Goal: Task Accomplishment & Management: Complete application form

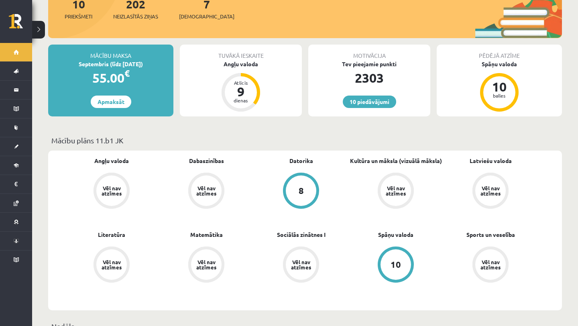
scroll to position [181, 0]
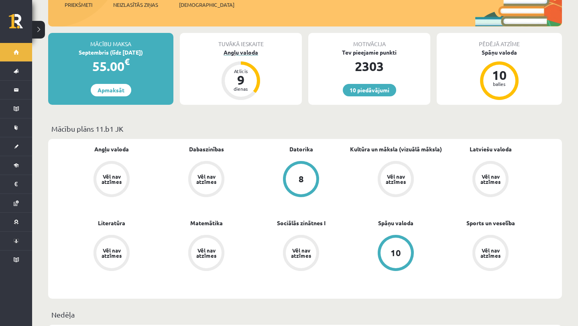
click at [245, 48] on div "Angļu valoda" at bounding box center [241, 52] width 122 height 8
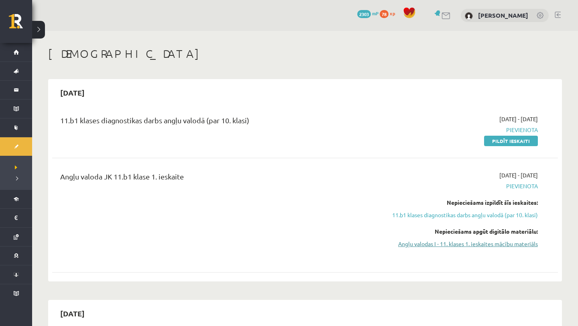
click at [423, 247] on link "Angļu valodas I - 11. klases 1. ieskaites mācību materiāls" at bounding box center [462, 244] width 151 height 8
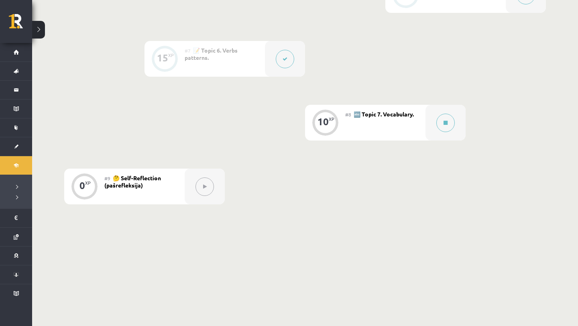
scroll to position [588, 0]
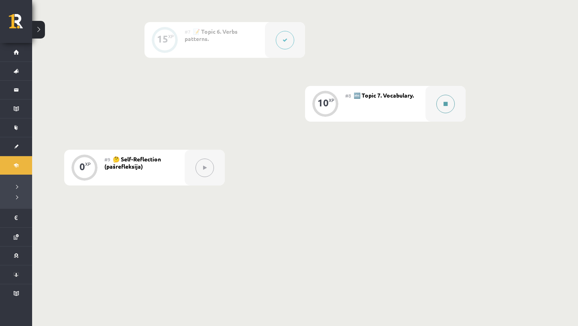
click at [441, 101] on button at bounding box center [446, 104] width 18 height 18
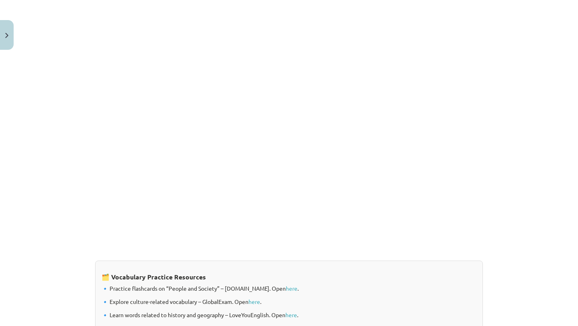
scroll to position [622, 0]
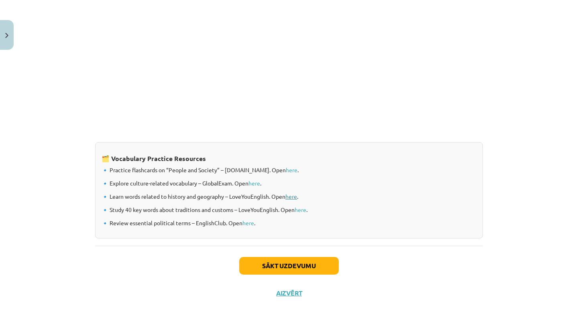
click at [291, 197] on link "here" at bounding box center [292, 196] width 12 height 7
click at [304, 207] on link "here" at bounding box center [301, 209] width 12 height 7
click at [254, 185] on link "here" at bounding box center [255, 183] width 12 height 7
click at [286, 167] on link "here" at bounding box center [292, 169] width 12 height 7
click at [241, 257] on button "Sākt uzdevumu" at bounding box center [289, 266] width 100 height 18
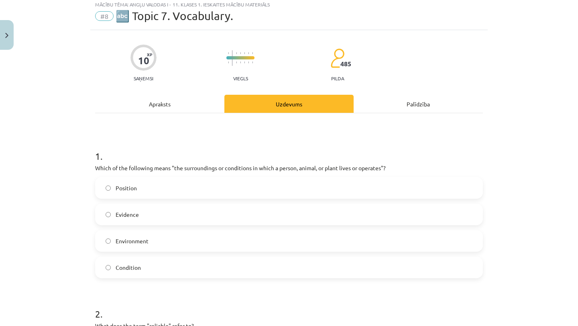
scroll to position [20, 0]
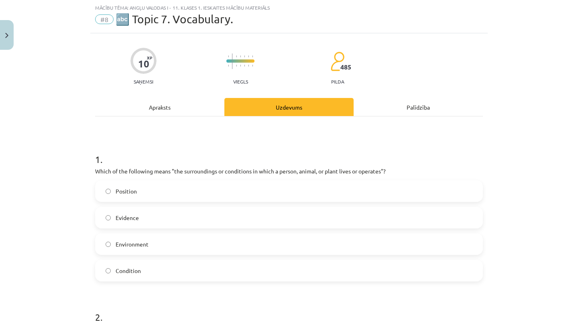
click at [237, 248] on label "Environment" at bounding box center [289, 244] width 386 height 20
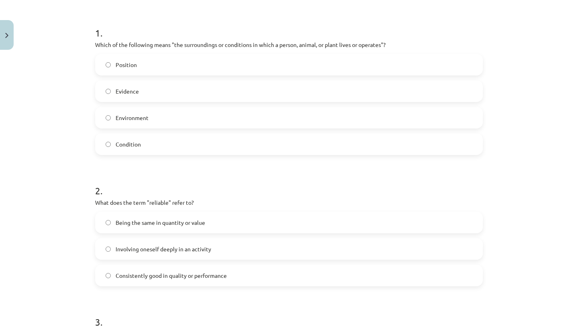
scroll to position [147, 0]
click at [214, 271] on span "Consistently good in quality or performance" at bounding box center [171, 275] width 111 height 8
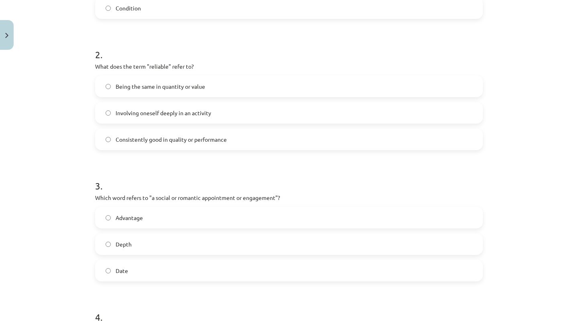
scroll to position [285, 0]
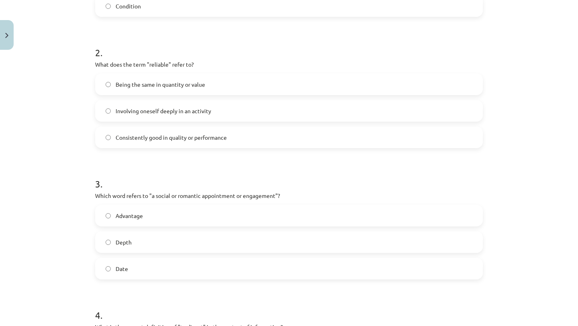
click at [184, 268] on label "Date" at bounding box center [289, 269] width 386 height 20
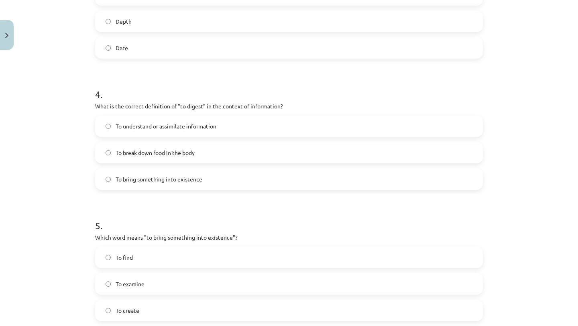
scroll to position [506, 0]
click at [225, 123] on label "To understand or assimilate information" at bounding box center [289, 125] width 386 height 20
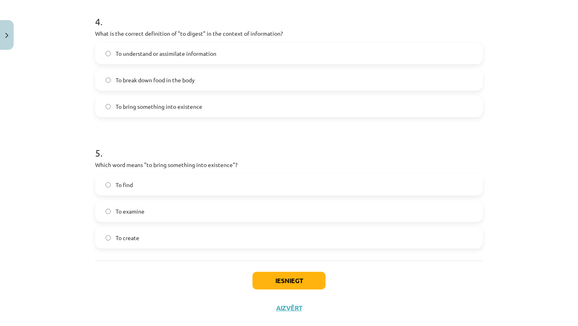
scroll to position [588, 0]
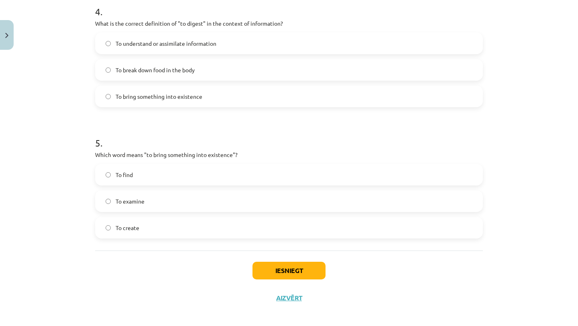
click at [184, 225] on label "To create" at bounding box center [289, 228] width 386 height 20
click at [273, 276] on button "Iesniegt" at bounding box center [289, 271] width 73 height 18
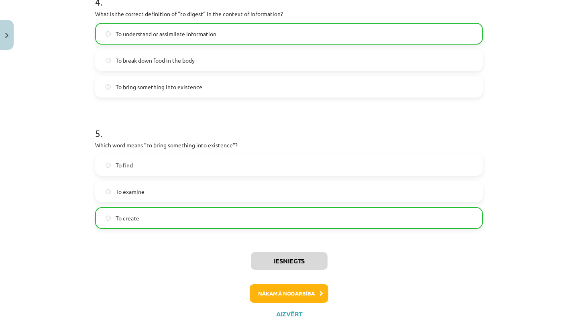
scroll to position [619, 0]
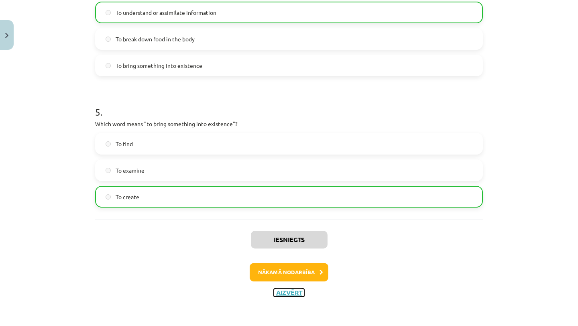
click at [295, 294] on button "Aizvērt" at bounding box center [289, 293] width 31 height 8
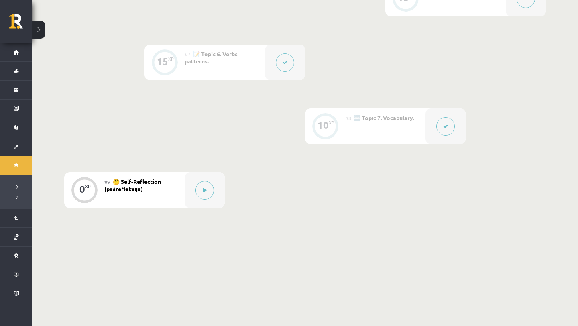
scroll to position [581, 0]
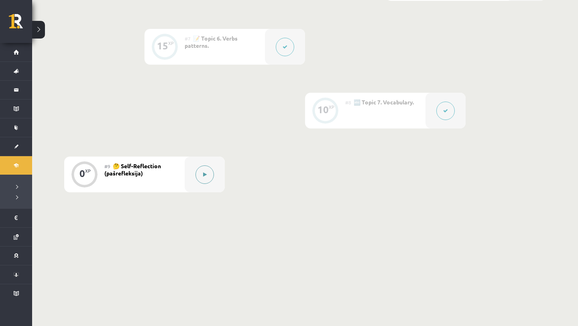
click at [197, 176] on button at bounding box center [205, 174] width 18 height 18
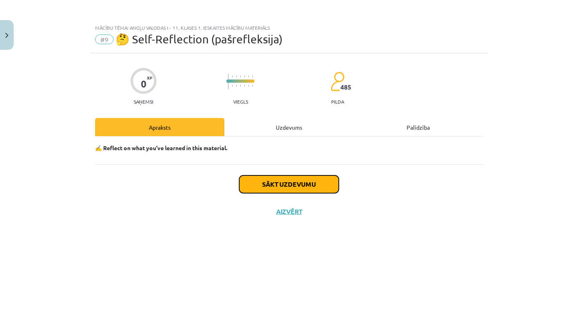
click at [263, 186] on button "Sākt uzdevumu" at bounding box center [289, 185] width 100 height 18
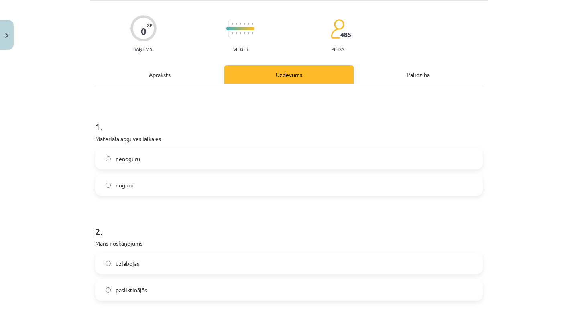
scroll to position [55, 0]
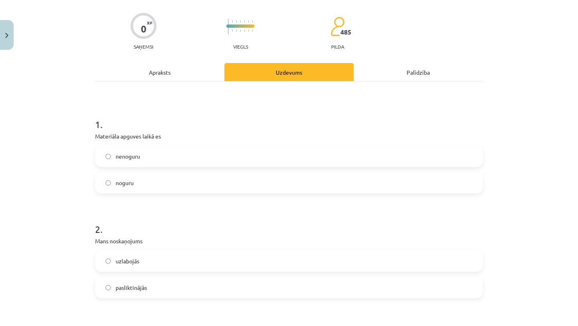
click at [210, 154] on label "nenoguru" at bounding box center [289, 156] width 386 height 20
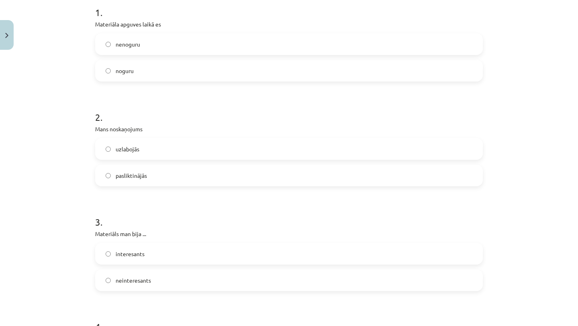
scroll to position [180, 0]
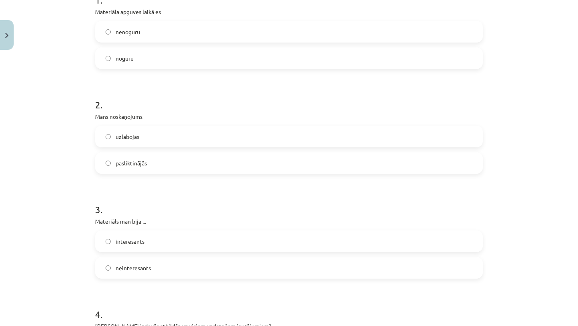
click at [205, 144] on label "uzlabojās" at bounding box center [289, 137] width 386 height 20
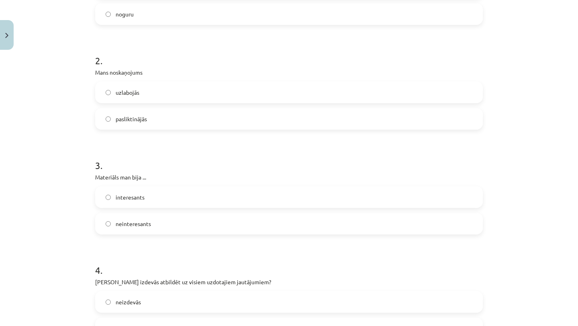
scroll to position [269, 0]
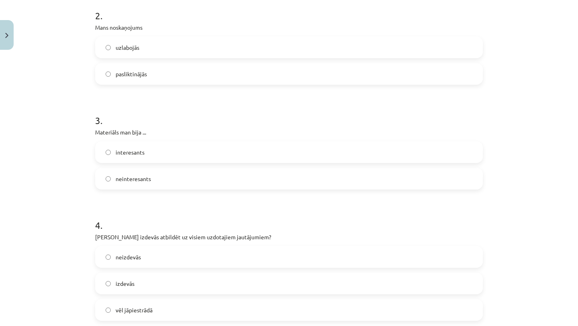
click at [193, 159] on label "interesants" at bounding box center [289, 152] width 386 height 20
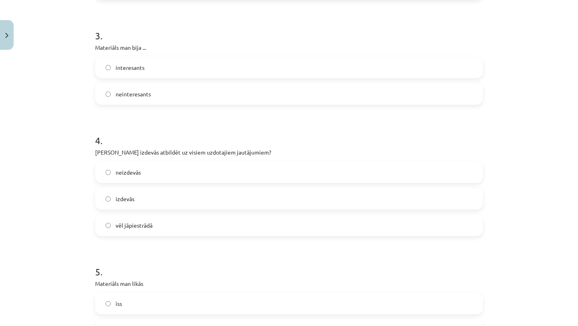
scroll to position [388, 0]
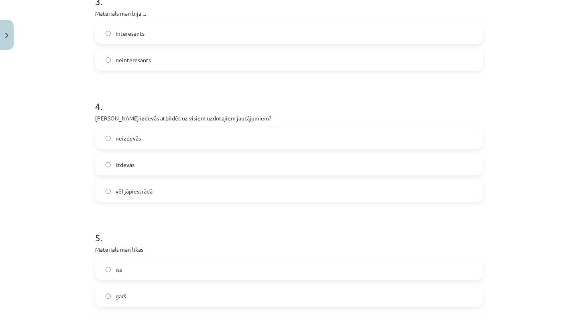
click at [192, 162] on label "izdevās" at bounding box center [289, 165] width 386 height 20
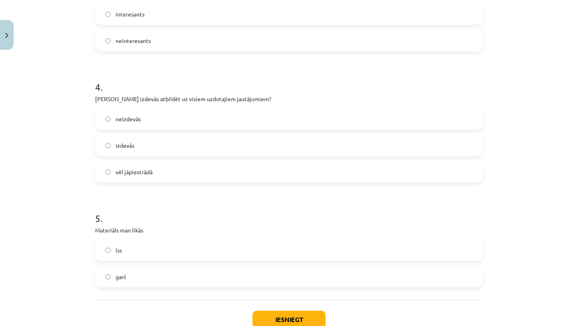
scroll to position [461, 0]
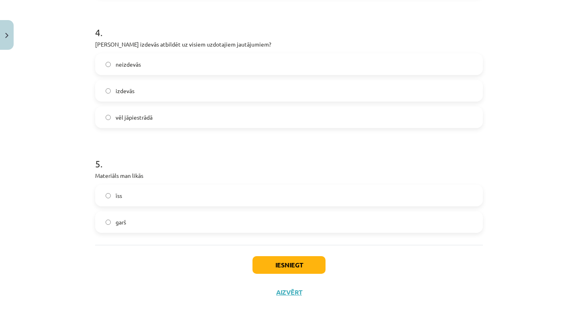
click at [173, 227] on label "garš" at bounding box center [289, 222] width 386 height 20
click at [284, 271] on button "Iesniegt" at bounding box center [289, 265] width 73 height 18
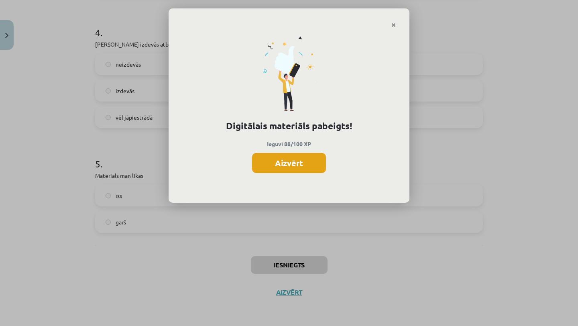
click at [302, 156] on button "Aizvērt" at bounding box center [289, 163] width 74 height 20
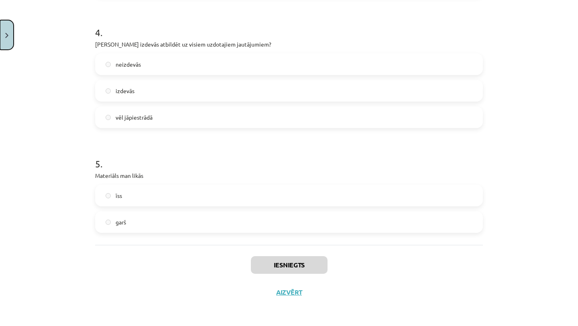
click at [4, 31] on button "Close" at bounding box center [7, 35] width 14 height 30
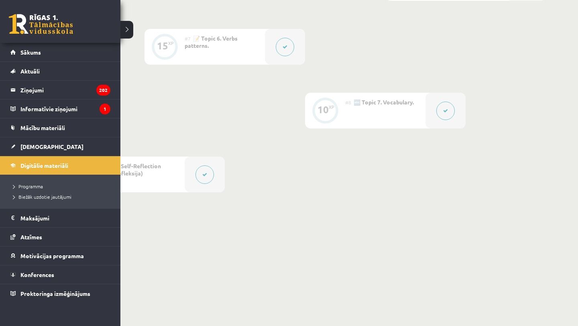
click at [18, 53] on link "Sākums" at bounding box center [60, 52] width 100 height 18
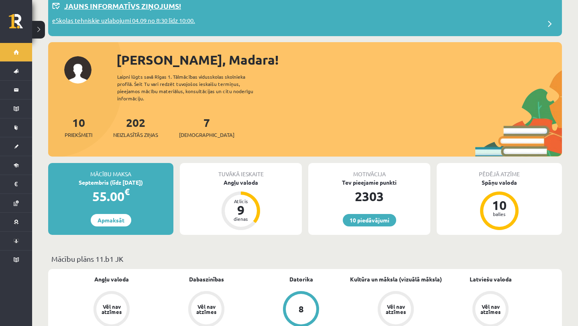
scroll to position [92, 0]
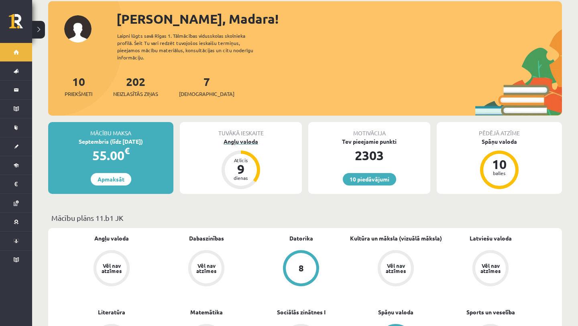
click at [245, 137] on div "Angļu valoda" at bounding box center [241, 141] width 122 height 8
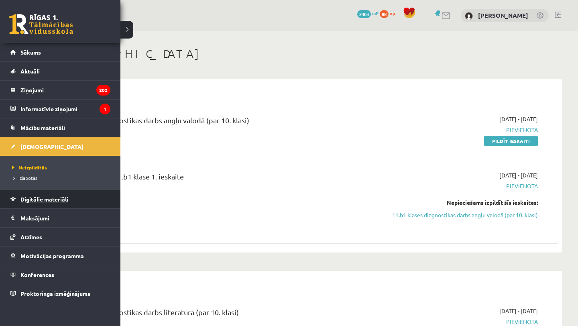
click at [47, 202] on link "Digitālie materiāli" at bounding box center [60, 199] width 100 height 18
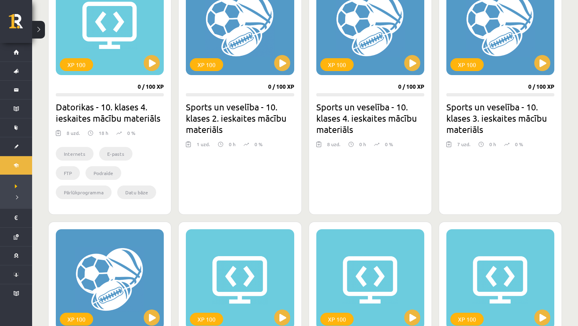
scroll to position [264, 0]
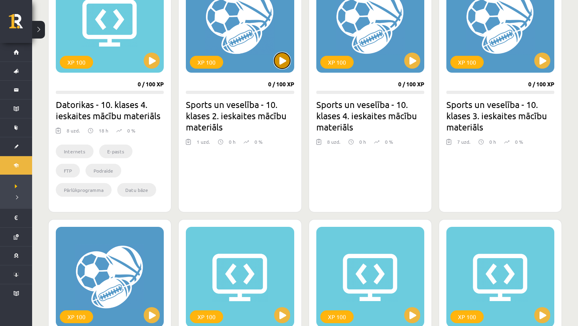
click at [284, 59] on button at bounding box center [282, 61] width 16 height 16
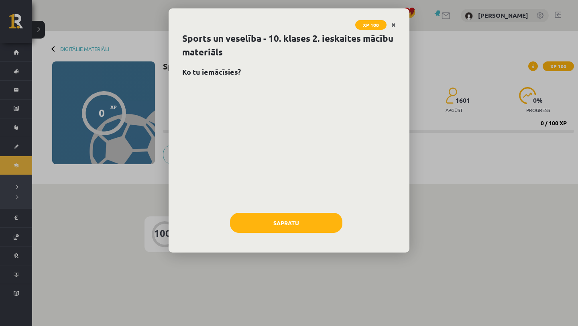
click at [391, 24] on link "Close" at bounding box center [394, 25] width 14 height 16
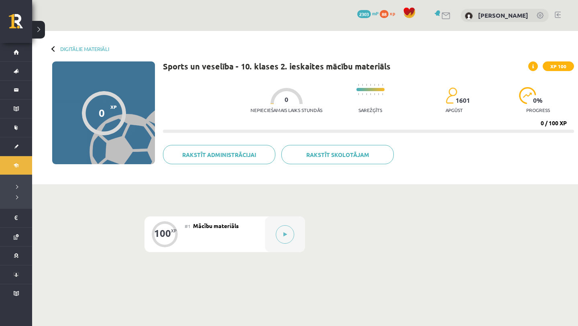
click at [54, 50] on div at bounding box center [54, 49] width 6 height 6
click at [54, 48] on div at bounding box center [54, 49] width 6 height 6
click at [67, 48] on link "Digitālie materiāli" at bounding box center [84, 49] width 49 height 6
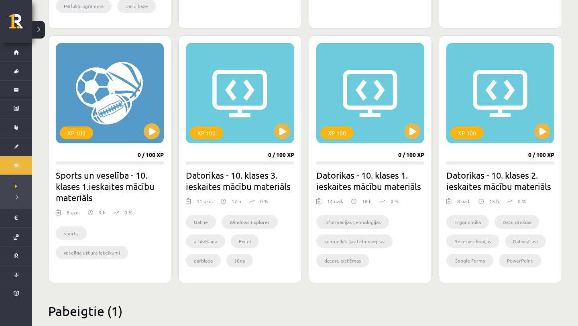
scroll to position [541, 0]
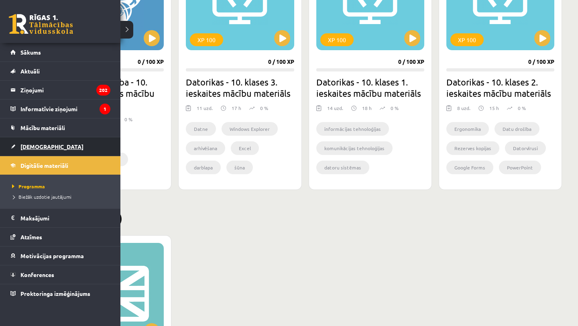
click at [28, 147] on span "[DEMOGRAPHIC_DATA]" at bounding box center [51, 146] width 63 height 7
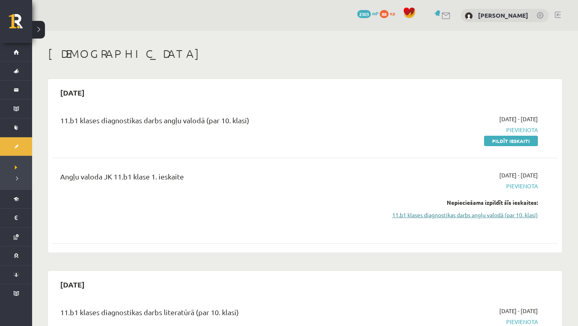
click at [421, 214] on link "11.b1 klases diagnostikas darbs angļu valodā (par 10. klasi)" at bounding box center [462, 215] width 151 height 8
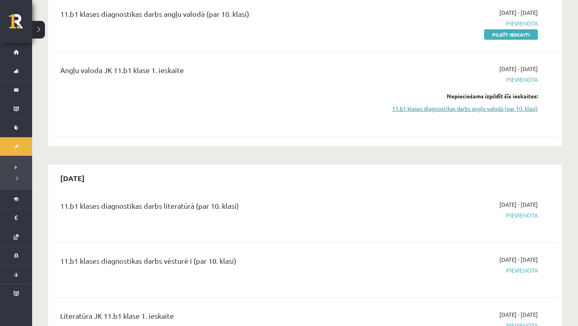
click at [424, 108] on link "11.b1 klases diagnostikas darbs angļu valodā (par 10. klasi)" at bounding box center [462, 108] width 151 height 8
click at [424, 107] on link "11.b1 klases diagnostikas darbs angļu valodā (par 10. klasi)" at bounding box center [462, 108] width 151 height 8
click at [400, 106] on link "11.b1 klases diagnostikas darbs angļu valodā (par 10. klasi)" at bounding box center [462, 108] width 151 height 8
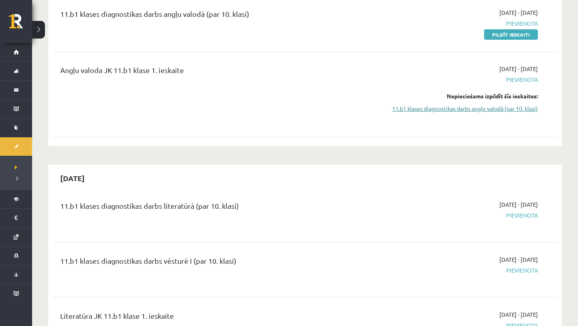
click at [400, 106] on link "11.b1 klases diagnostikas darbs angļu valodā (par 10. klasi)" at bounding box center [462, 108] width 151 height 8
click at [525, 107] on link "11.b1 klases diagnostikas darbs angļu valodā (par 10. klasi)" at bounding box center [462, 108] width 151 height 8
click at [521, 107] on link "11.b1 klases diagnostikas darbs angļu valodā (par 10. klasi)" at bounding box center [462, 108] width 151 height 8
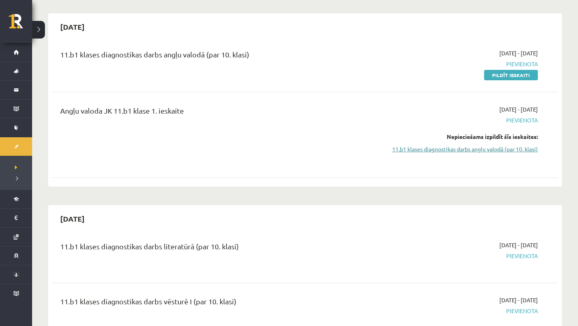
click at [423, 146] on link "11.b1 klases diagnostikas darbs angļu valodā (par 10. klasi)" at bounding box center [462, 149] width 151 height 8
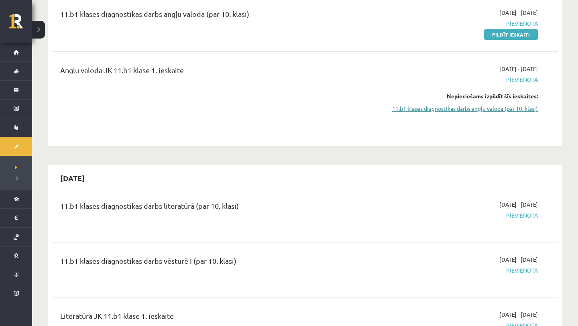
click at [422, 108] on link "11.b1 klases diagnostikas darbs angļu valodā (par 10. klasi)" at bounding box center [462, 108] width 151 height 8
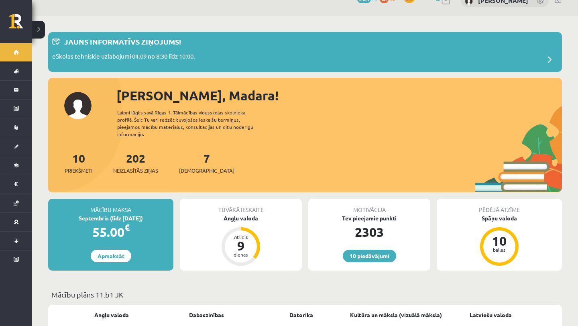
scroll to position [27, 0]
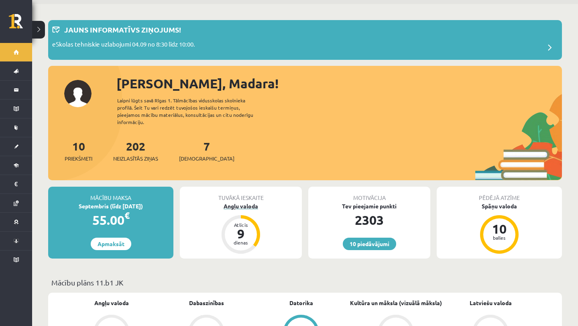
click at [248, 202] on div "Angļu valoda" at bounding box center [241, 206] width 122 height 8
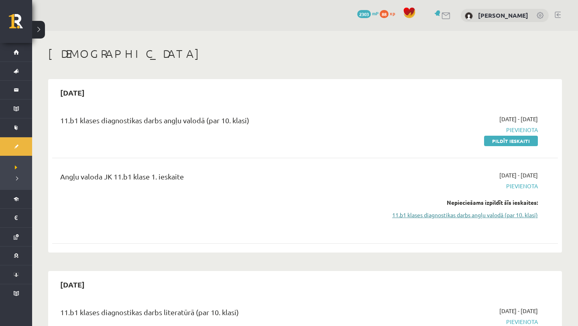
click at [442, 214] on link "11.b1 klases diagnostikas darbs angļu valodā (par 10. klasi)" at bounding box center [462, 215] width 151 height 8
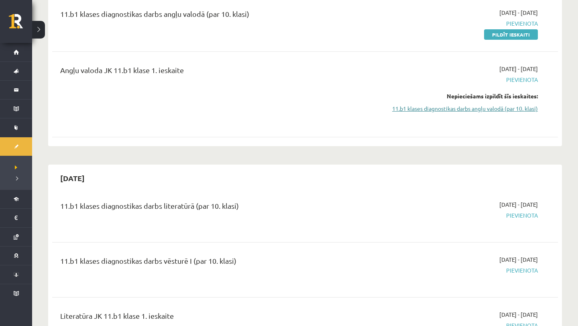
click at [433, 105] on link "11.b1 klases diagnostikas darbs angļu valodā (par 10. klasi)" at bounding box center [462, 108] width 151 height 8
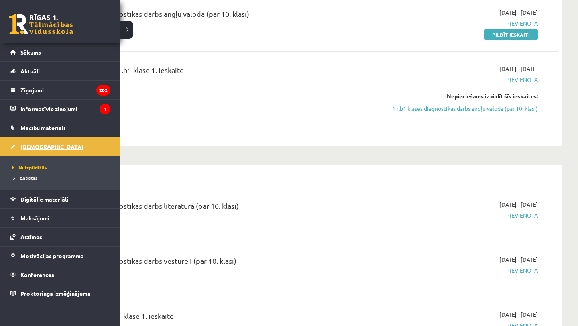
click at [37, 144] on span "[DEMOGRAPHIC_DATA]" at bounding box center [51, 146] width 63 height 7
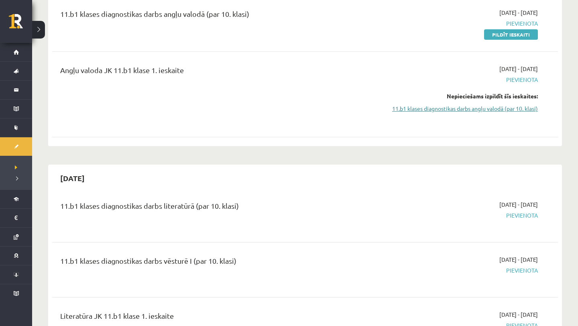
click at [421, 110] on link "11.b1 klases diagnostikas darbs angļu valodā (par 10. klasi)" at bounding box center [462, 108] width 151 height 8
click at [461, 108] on link "11.b1 klases diagnostikas darbs angļu valodā (par 10. klasi)" at bounding box center [462, 108] width 151 height 8
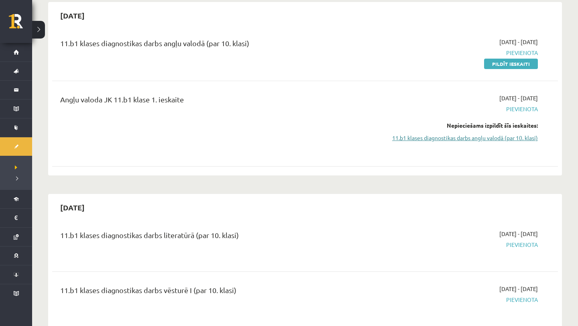
scroll to position [76, 0]
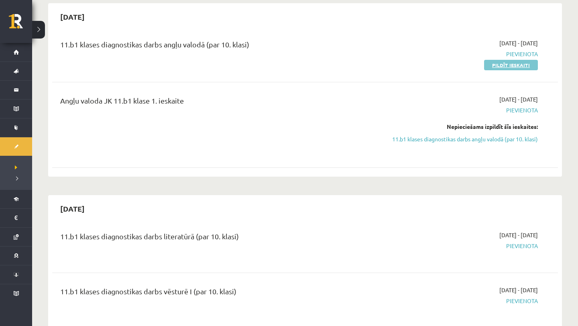
click at [504, 66] on link "Pildīt ieskaiti" at bounding box center [511, 65] width 54 height 10
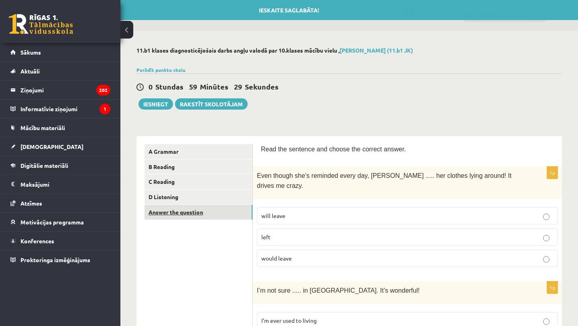
click at [216, 208] on link "Answer the question" at bounding box center [199, 212] width 108 height 15
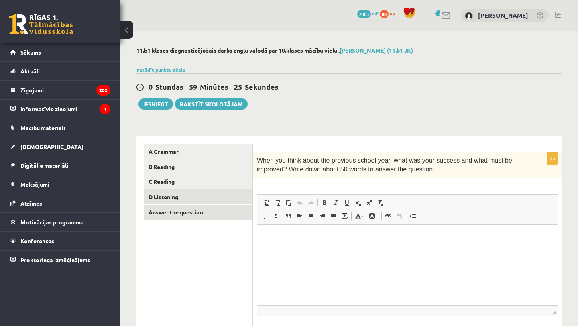
click at [217, 203] on link "D Listening" at bounding box center [199, 197] width 108 height 15
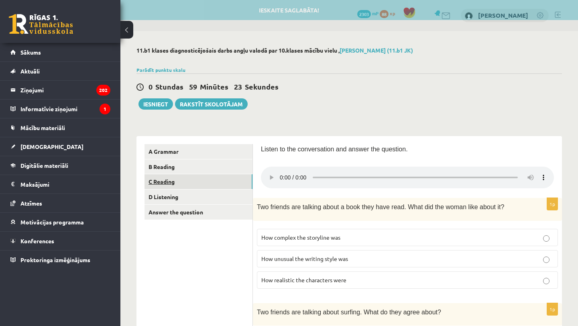
click at [221, 185] on link "C Reading" at bounding box center [199, 181] width 108 height 15
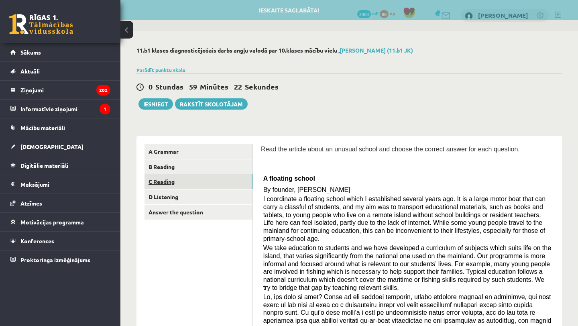
click at [222, 177] on link "C Reading" at bounding box center [199, 181] width 108 height 15
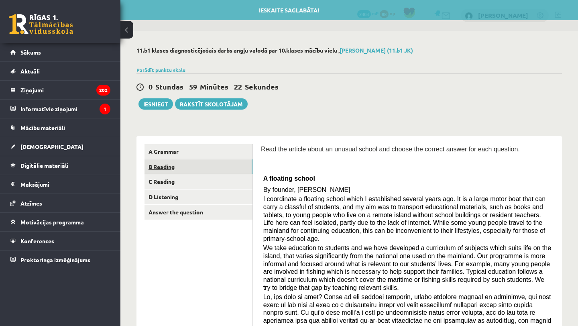
click at [223, 168] on link "B Reading" at bounding box center [199, 166] width 108 height 15
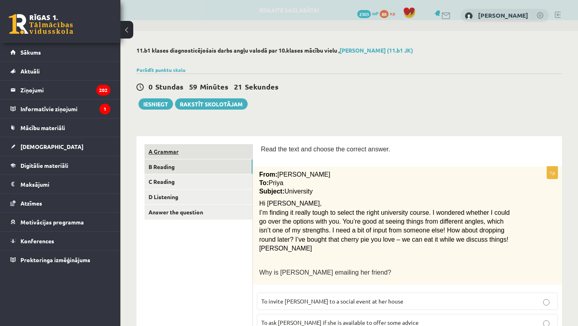
click at [227, 152] on link "A Grammar" at bounding box center [199, 151] width 108 height 15
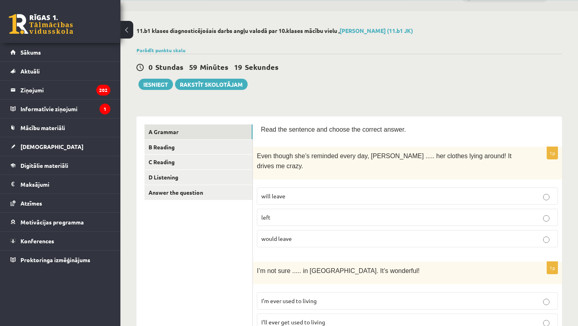
scroll to position [26, 0]
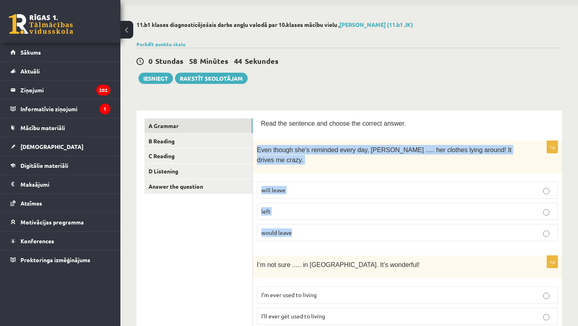
drag, startPoint x: 255, startPoint y: 146, endPoint x: 311, endPoint y: 233, distance: 103.9
click at [311, 233] on div "1p Even though she’s reminded every day, Cathy ..... her clothes lying around! …" at bounding box center [407, 194] width 309 height 107
copy div "Even though she’s reminded every day, Cathy ..... her clothes lying around! It …"
click at [383, 147] on span "Even though she’s reminded every day, Cathy ..... her clothes lying around! It …" at bounding box center [384, 155] width 255 height 16
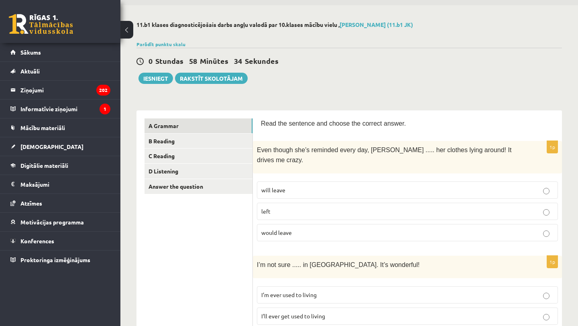
click at [331, 186] on p "will leave" at bounding box center [407, 190] width 292 height 8
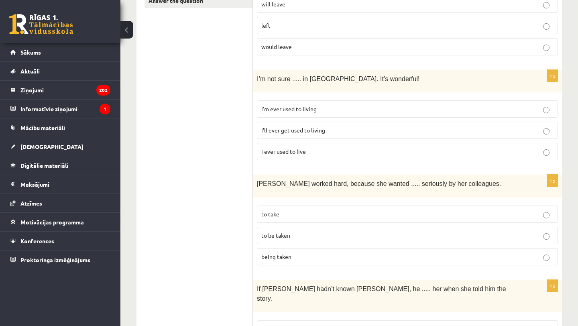
scroll to position [214, 0]
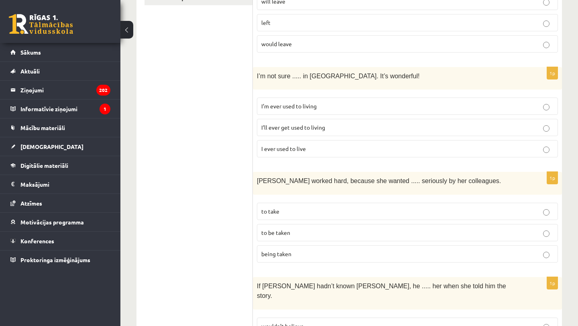
click at [327, 125] on p "I’ll ever get used to living" at bounding box center [407, 127] width 292 height 8
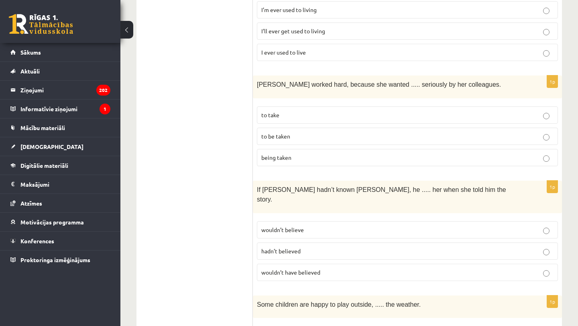
scroll to position [312, 0]
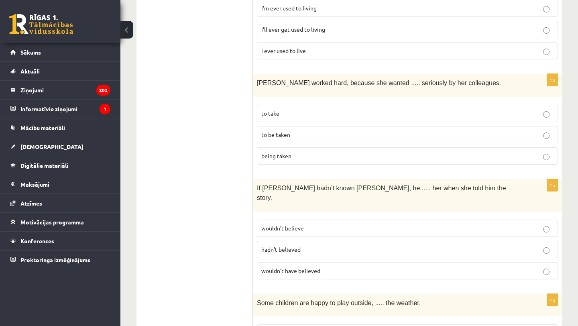
click at [284, 136] on label "to be taken" at bounding box center [407, 134] width 301 height 17
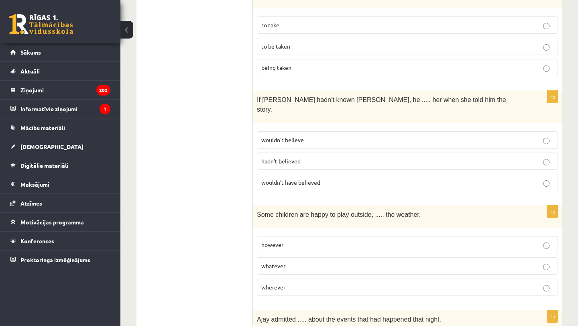
scroll to position [404, 0]
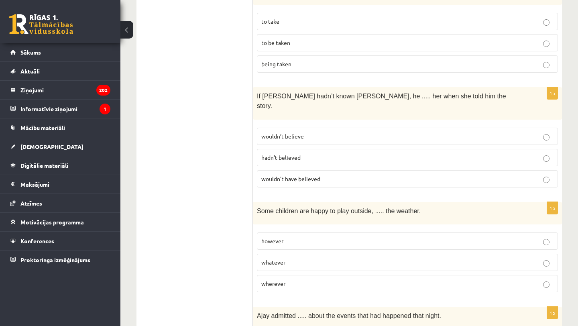
click at [290, 133] on span "wouldn’t believe" at bounding box center [282, 136] width 43 height 7
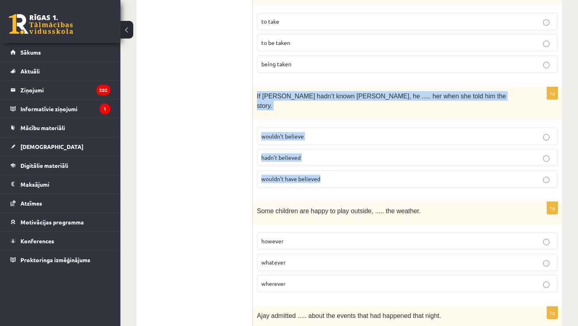
drag, startPoint x: 255, startPoint y: 92, endPoint x: 341, endPoint y: 171, distance: 116.8
click at [341, 171] on div "1p If Tom hadn’t known Mariam, he ..... her when she told him the story. wouldn…" at bounding box center [407, 140] width 309 height 107
copy div "If Tom hadn’t known Mariam, he ..... her when she told him the story. wouldn’t …"
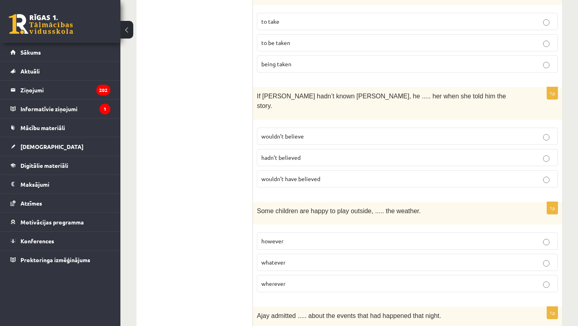
click at [289, 173] on label "wouldn’t have believed" at bounding box center [407, 178] width 301 height 17
click at [289, 175] on span "wouldn’t have believed" at bounding box center [290, 178] width 59 height 7
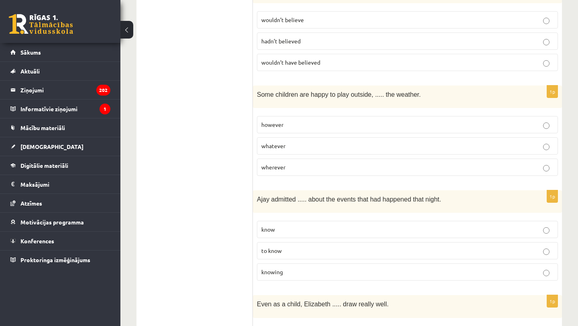
scroll to position [522, 0]
click at [267, 141] on span "whatever" at bounding box center [273, 144] width 24 height 7
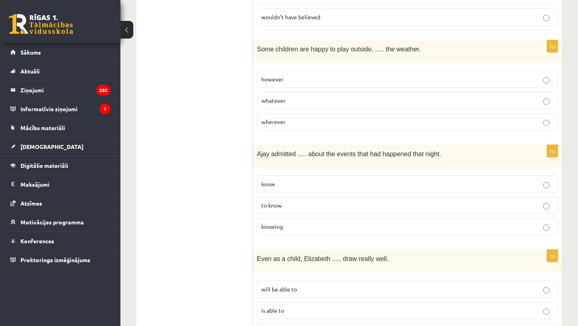
scroll to position [574, 0]
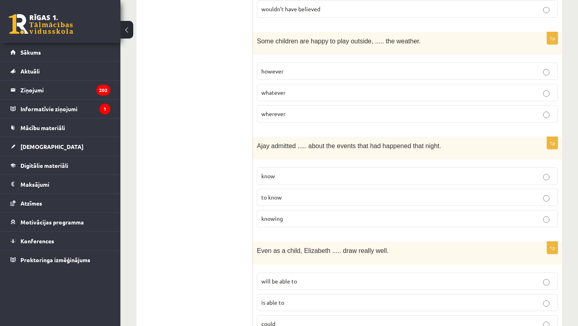
click at [318, 189] on label "to know" at bounding box center [407, 197] width 301 height 17
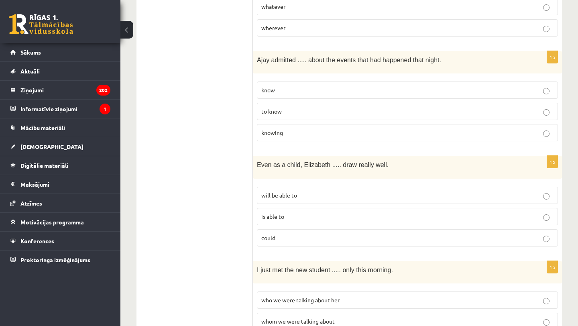
scroll to position [664, 0]
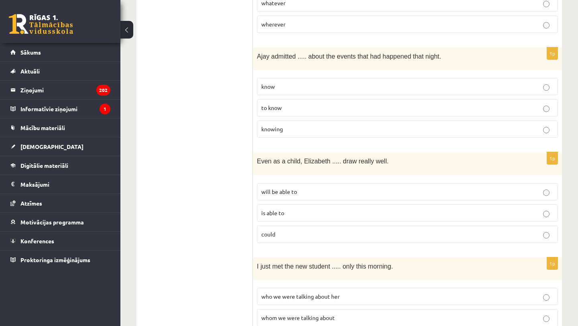
click at [305, 230] on p "could" at bounding box center [407, 234] width 292 height 8
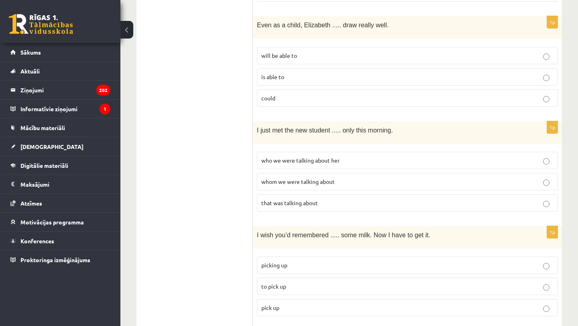
scroll to position [802, 0]
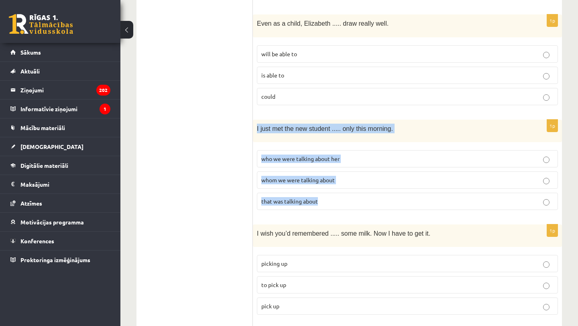
drag, startPoint x: 255, startPoint y: 110, endPoint x: 345, endPoint y: 198, distance: 126.4
click at [345, 199] on div "1p I just met the new student ..... only this morning. who we were talking abou…" at bounding box center [407, 168] width 309 height 97
copy div "I just met the new student ..... only this morning. who we were talking about h…"
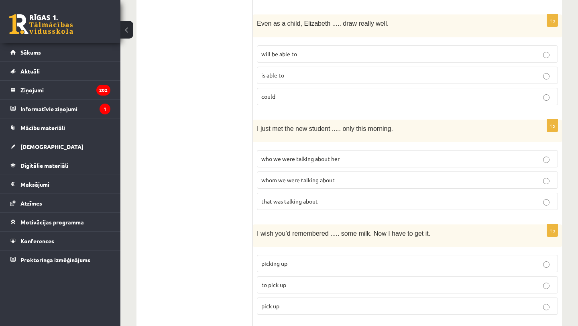
click at [269, 176] on span "whom we were talking about" at bounding box center [297, 179] width 73 height 7
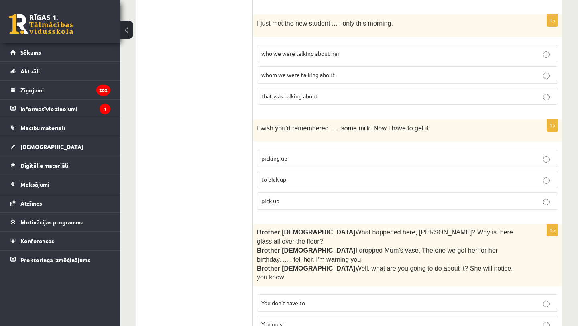
scroll to position [908, 0]
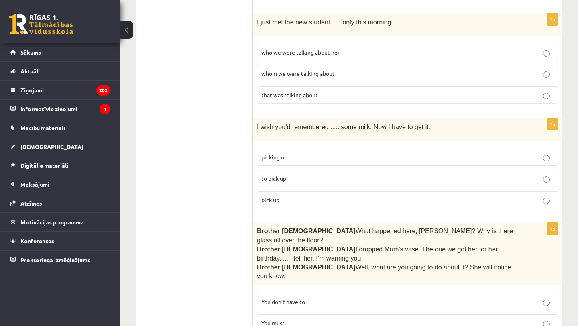
click at [282, 174] on p "to pick up" at bounding box center [407, 178] width 292 height 8
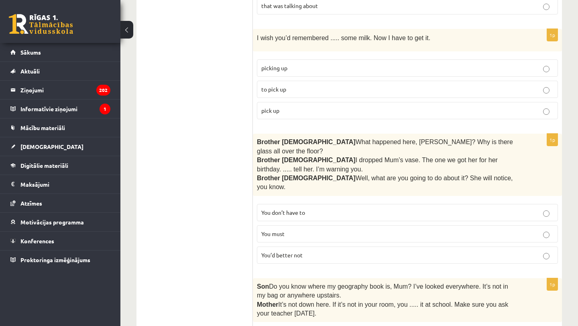
scroll to position [998, 0]
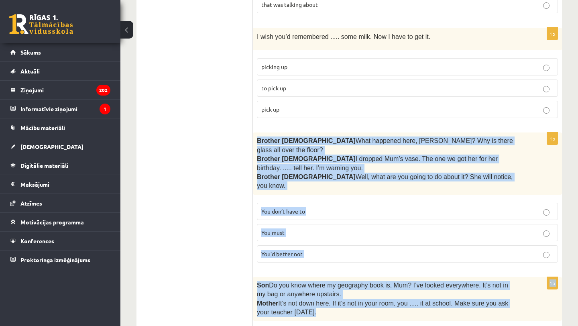
drag, startPoint x: 257, startPoint y: 124, endPoint x: 346, endPoint y: 326, distance: 220.4
click at [330, 295] on form "Read the sentence and choose the correct answer. 1p Even though she’s reminded …" at bounding box center [407, 254] width 293 height 2216
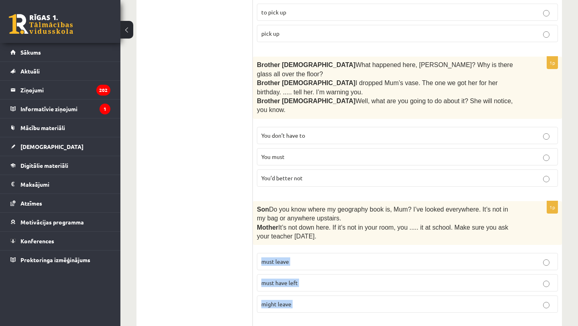
scroll to position [1094, 0]
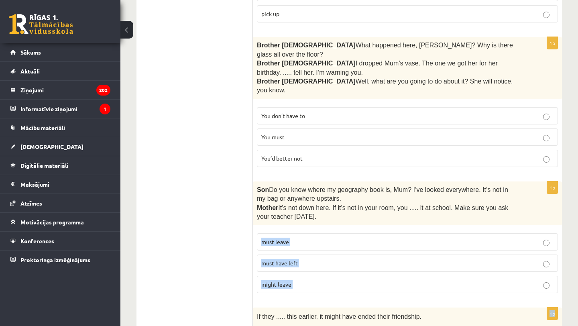
drag, startPoint x: 346, startPoint y: 326, endPoint x: 347, endPoint y: 271, distance: 54.2
click at [347, 271] on form "Read the sentence and choose the correct answer. 1p Even though she’s reminded …" at bounding box center [407, 158] width 293 height 2216
click at [282, 133] on span "You must" at bounding box center [272, 136] width 23 height 7
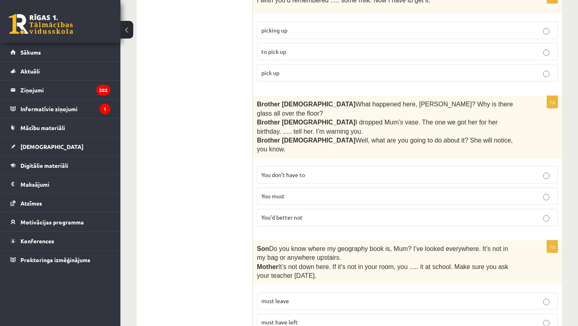
scroll to position [1034, 0]
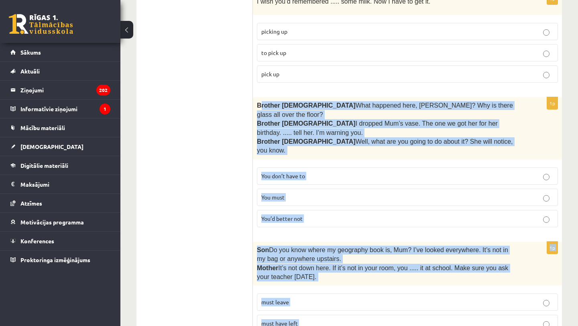
drag, startPoint x: 261, startPoint y: 89, endPoint x: 344, endPoint y: 312, distance: 238.4
click at [344, 312] on form "Read the sentence and choose the correct answer. 1p Even though she’s reminded …" at bounding box center [407, 218] width 293 height 2216
copy form "rother 1  What happened here, Zak? Why is there glass all over the floor? Broth…"
click at [294, 215] on span "You’d better not" at bounding box center [281, 218] width 41 height 7
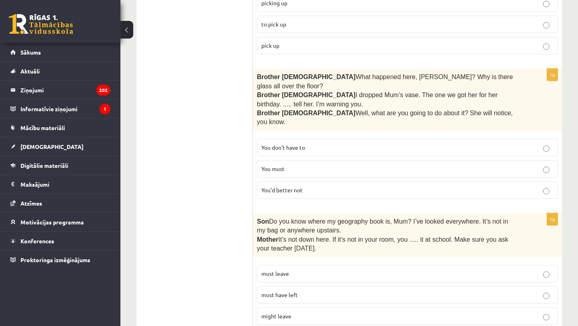
scroll to position [1065, 0]
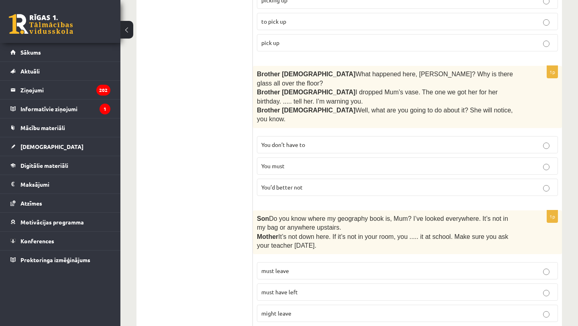
click at [282, 284] on label "must have left" at bounding box center [407, 292] width 301 height 17
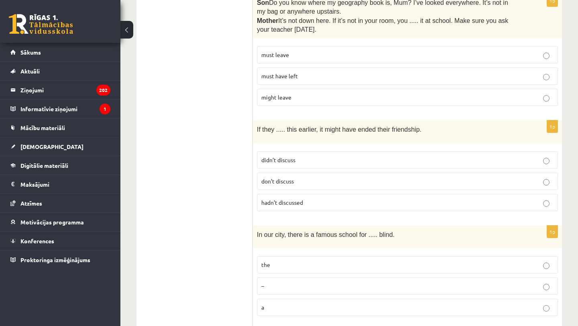
scroll to position [1283, 0]
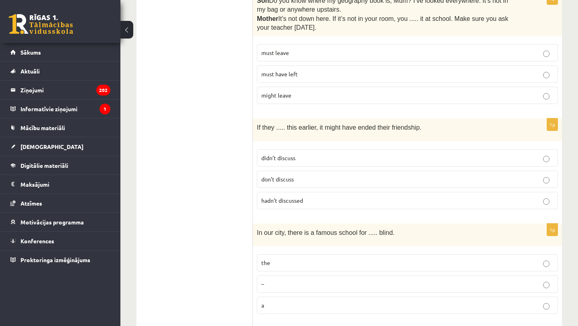
click at [267, 197] on span "hadn’t discussed" at bounding box center [282, 200] width 42 height 7
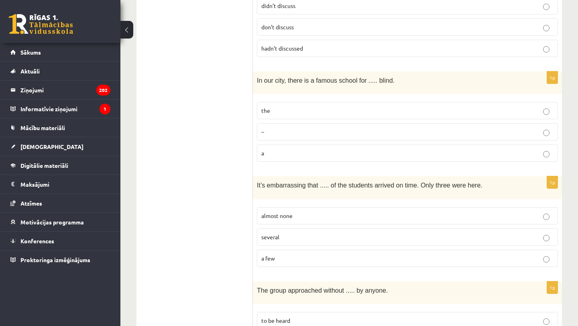
scroll to position [1437, 0]
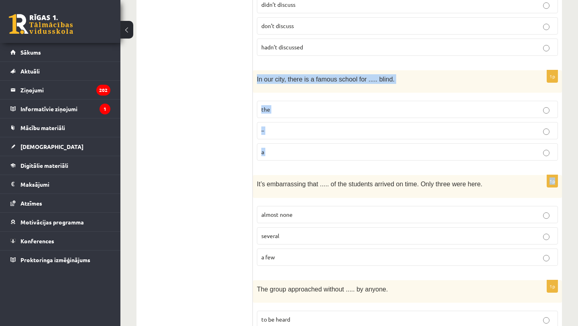
drag, startPoint x: 255, startPoint y: 42, endPoint x: 303, endPoint y: 141, distance: 109.4
copy form "In our city, there is a famous school for ..... blind. the – a 1p"
click at [275, 105] on p "the" at bounding box center [407, 109] width 292 height 8
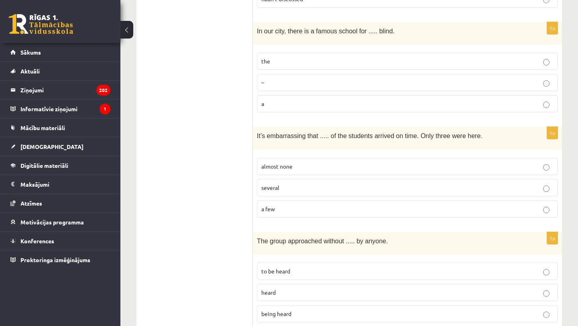
scroll to position [1487, 0]
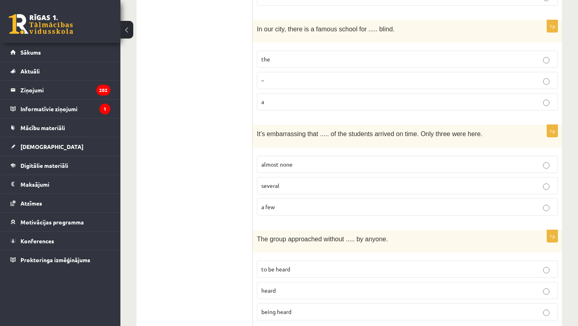
click at [289, 156] on label "almost none" at bounding box center [407, 164] width 301 height 17
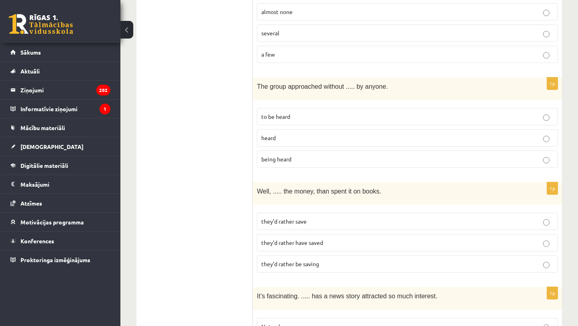
scroll to position [1640, 0]
click at [288, 155] on span "being heard" at bounding box center [276, 158] width 30 height 7
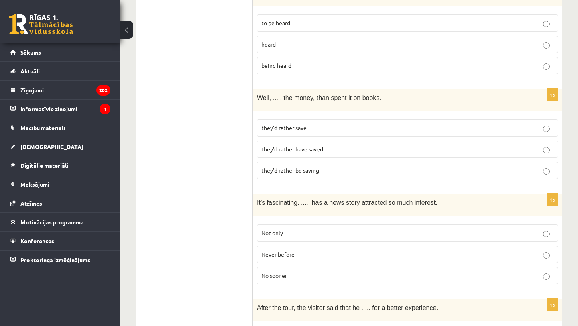
scroll to position [1735, 0]
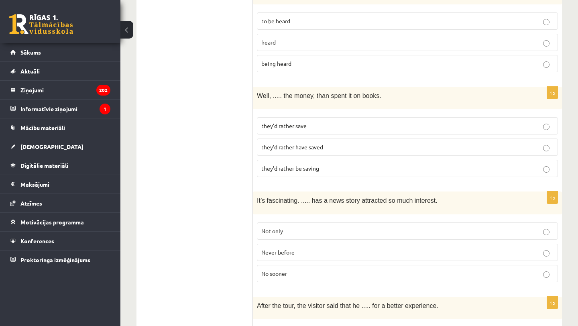
click at [270, 139] on label "they’d rather have saved" at bounding box center [407, 147] width 301 height 17
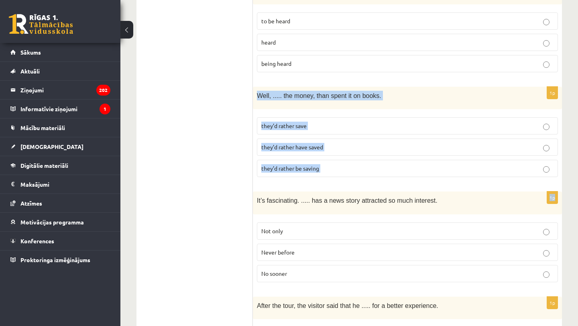
drag, startPoint x: 257, startPoint y: 53, endPoint x: 326, endPoint y: 146, distance: 116.6
copy form "Well, ..... the money, than spent it on books. they’d rather save they’d rather…"
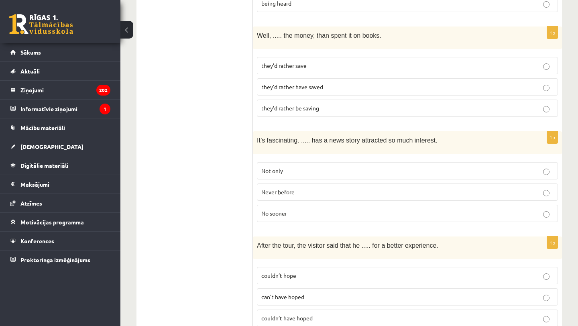
scroll to position [1800, 0]
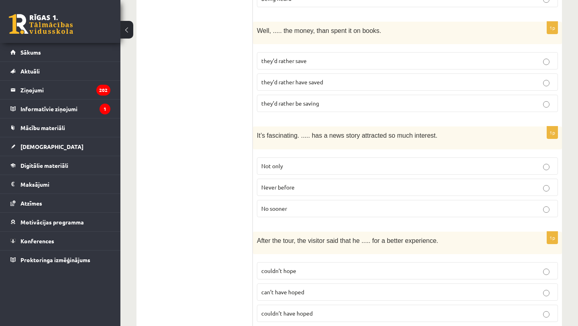
click at [290, 179] on label "Never before" at bounding box center [407, 187] width 301 height 17
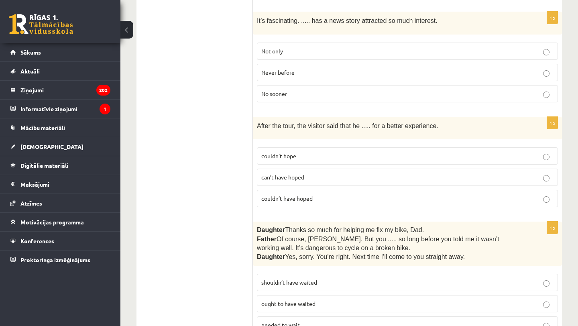
scroll to position [1921, 0]
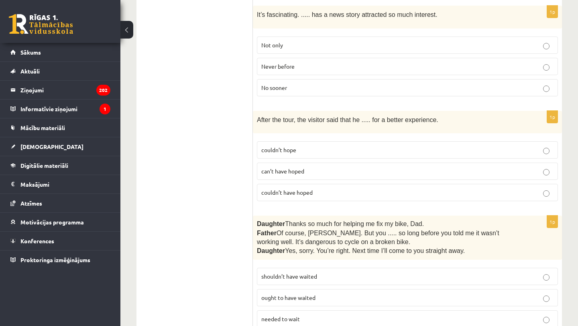
click at [290, 143] on fieldset "couldn’t hope can’t have hoped couldn’t have hoped" at bounding box center [407, 170] width 301 height 66
click at [290, 189] on span "couldn’t have hoped" at bounding box center [286, 192] width 51 height 7
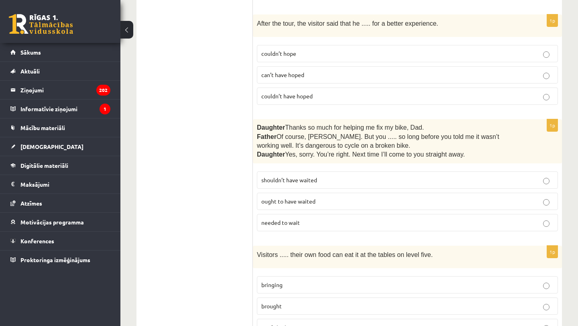
scroll to position [2019, 0]
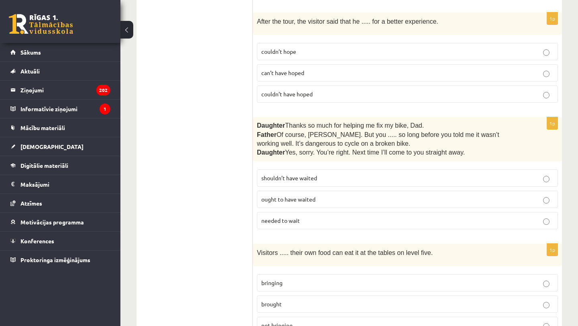
click at [284, 174] on span "shouldn’t have waited" at bounding box center [289, 177] width 56 height 7
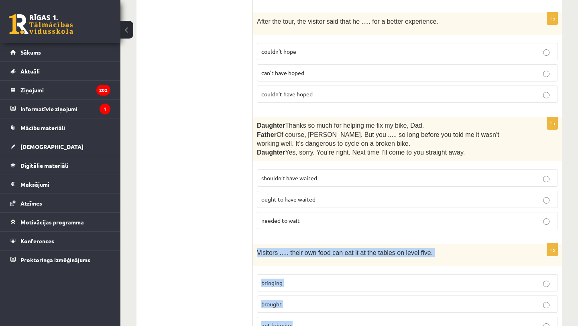
drag, startPoint x: 257, startPoint y: 212, endPoint x: 308, endPoint y: 295, distance: 98.0
click at [308, 295] on div "1p Visitors ..... their own food can eat it at the tables on level five. bringi…" at bounding box center [407, 292] width 309 height 97
copy div "Visitors ..... their own food can eat it at the tables on level five. bringing …"
click at [286, 279] on p "bringing" at bounding box center [407, 283] width 292 height 8
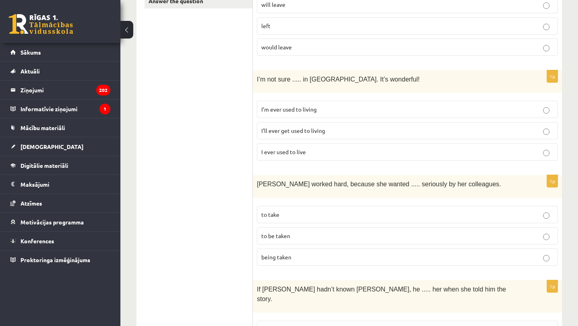
scroll to position [0, 0]
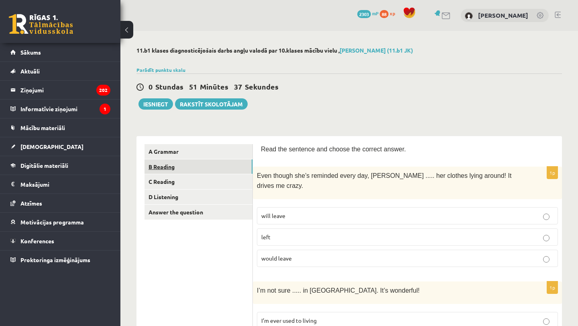
click at [192, 169] on link "B Reading" at bounding box center [199, 166] width 108 height 15
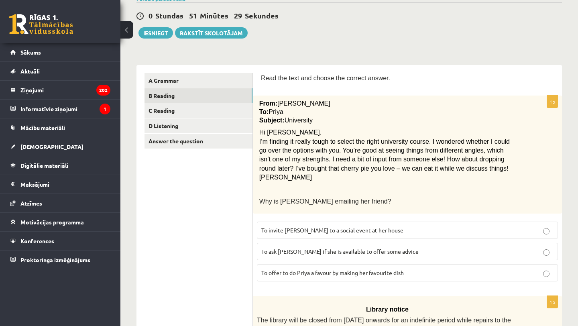
scroll to position [72, 0]
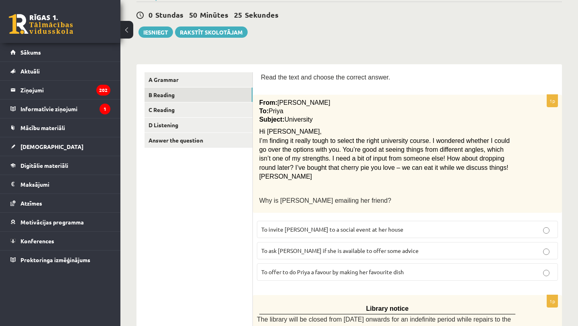
click at [338, 250] on span "To ask Priya if she is available to offer some advice" at bounding box center [339, 250] width 157 height 7
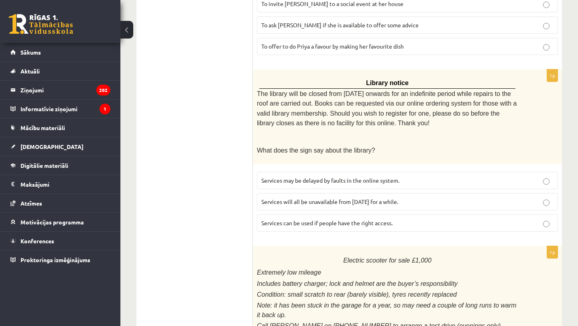
scroll to position [299, 0]
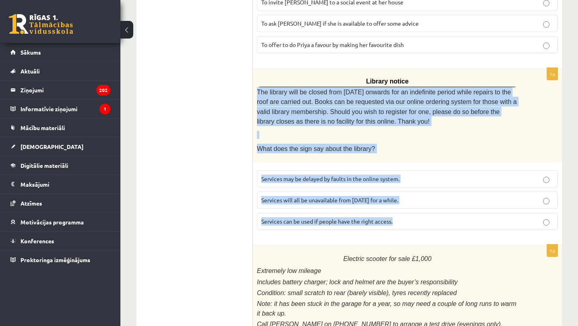
drag, startPoint x: 257, startPoint y: 87, endPoint x: 392, endPoint y: 226, distance: 193.4
click at [392, 226] on div "1p Library notice The library will be closed from Monday onwards for an indefin…" at bounding box center [407, 152] width 309 height 169
copy div "The library will be closed from Monday onwards for an indefinite period while r…"
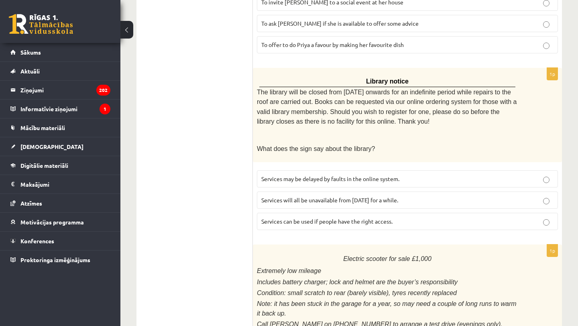
click at [308, 218] on span "Services can be used if people have the right access." at bounding box center [326, 221] width 131 height 7
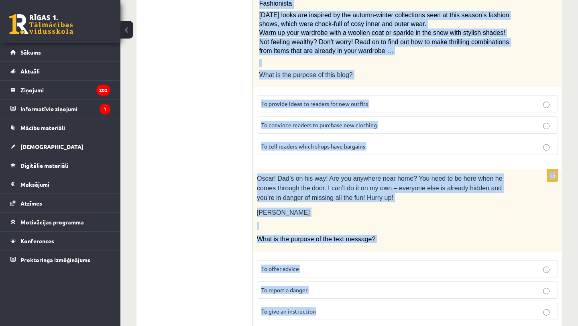
scroll to position [953, 0]
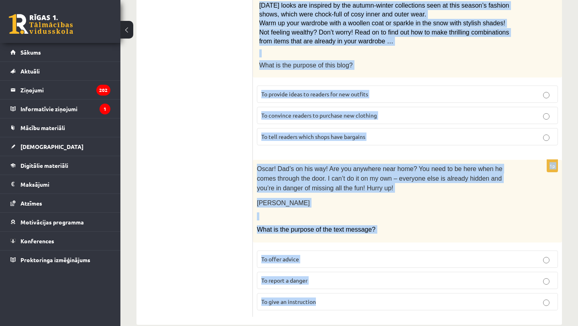
drag, startPoint x: 336, startPoint y: 101, endPoint x: 370, endPoint y: 294, distance: 195.7
copy form "Electric scooter for sale £1,000 Extremely low mileage Includes battery charger…"
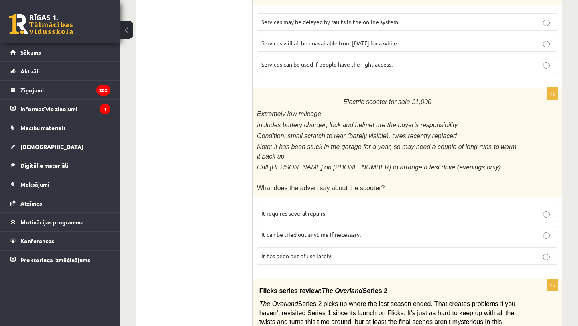
scroll to position [459, 0]
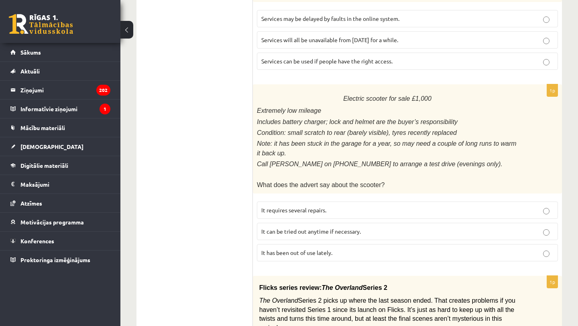
click at [296, 249] on span "It has been out of use lately." at bounding box center [296, 252] width 71 height 7
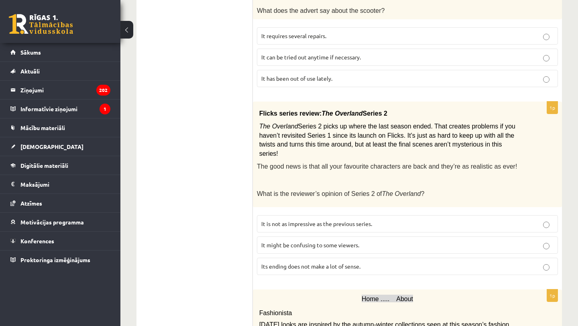
scroll to position [642, 0]
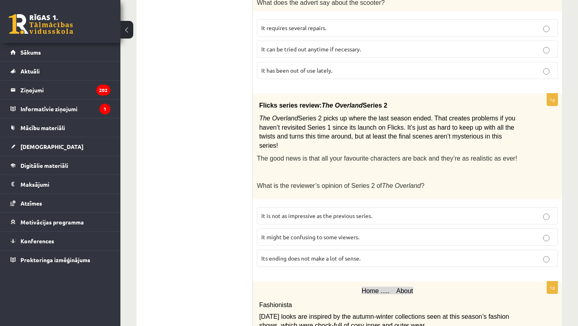
click at [286, 233] on span "It might be confusing to some viewers." at bounding box center [310, 236] width 98 height 7
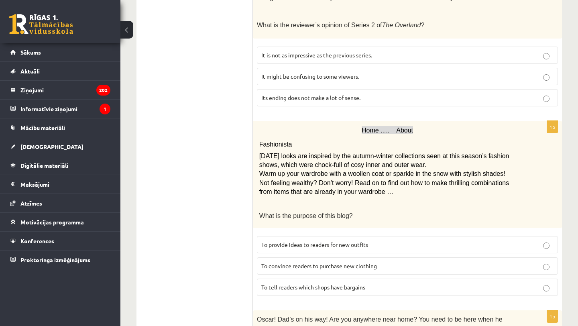
scroll to position [803, 0]
click at [273, 236] on label "To provide ideas to readers for new outfits" at bounding box center [407, 244] width 301 height 17
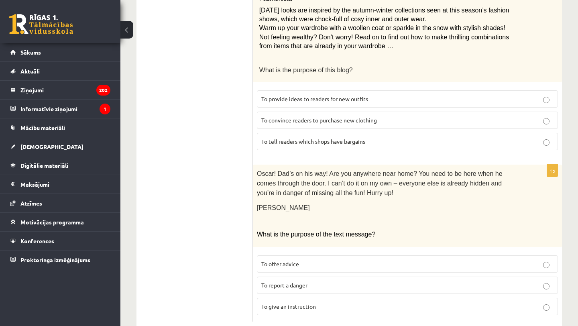
scroll to position [953, 0]
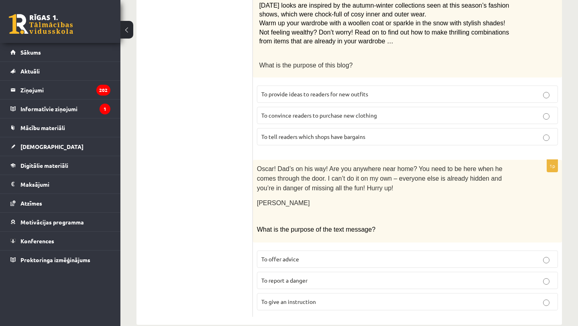
click at [277, 298] on span "To give an instruction" at bounding box center [288, 301] width 55 height 7
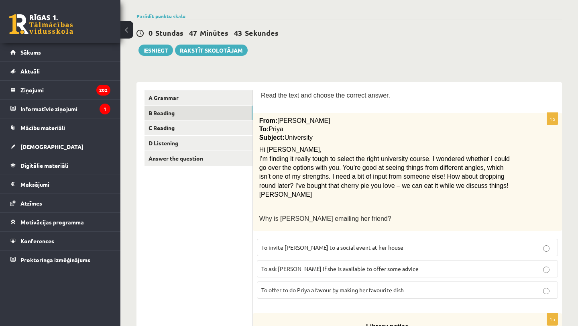
scroll to position [0, 0]
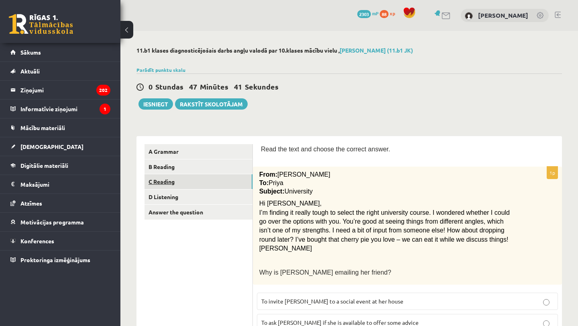
click at [191, 185] on link "C Reading" at bounding box center [199, 181] width 108 height 15
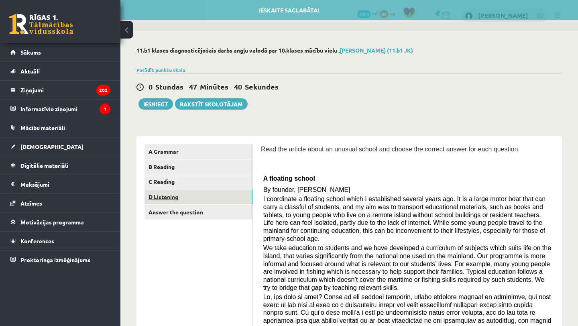
click at [187, 198] on link "D Listening" at bounding box center [199, 197] width 108 height 15
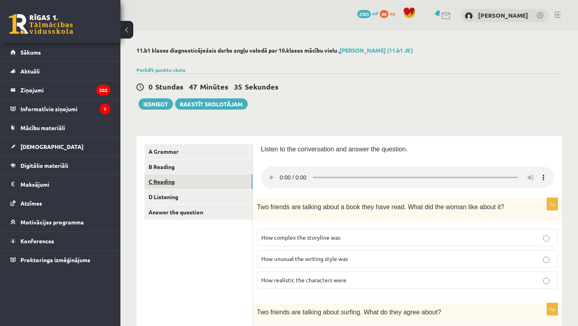
click at [231, 182] on link "C Reading" at bounding box center [199, 181] width 108 height 15
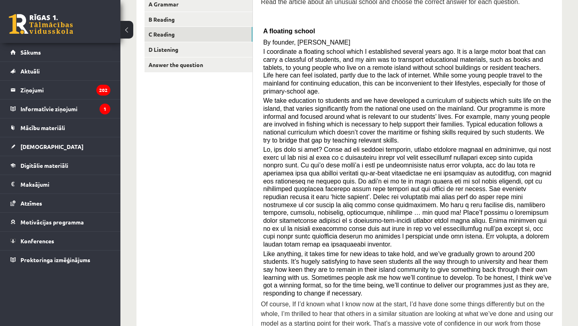
scroll to position [148, 0]
click at [126, 24] on button at bounding box center [126, 30] width 13 height 18
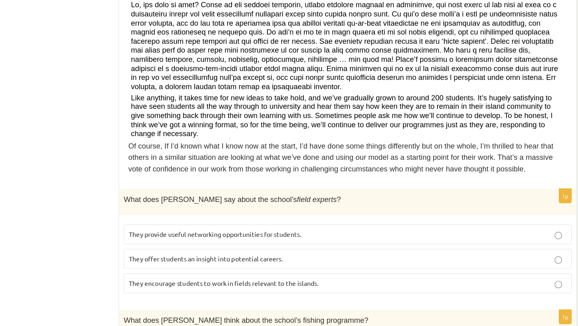
scroll to position [229, 0]
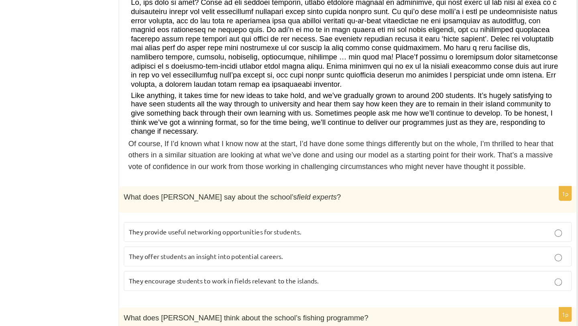
click at [272, 278] on label "They encourage students to work in fields relevant to the islands." at bounding box center [364, 286] width 390 height 17
click at [272, 245] on label "They provide useful networking opportunities for students." at bounding box center [364, 244] width 390 height 17
click at [264, 286] on p "They encourage students to work in fields relevant to the islands." at bounding box center [363, 287] width 381 height 8
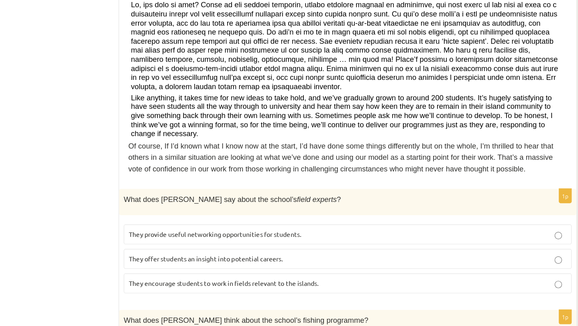
click at [355, 257] on label "They offer students an insight into potential careers." at bounding box center [364, 265] width 390 height 17
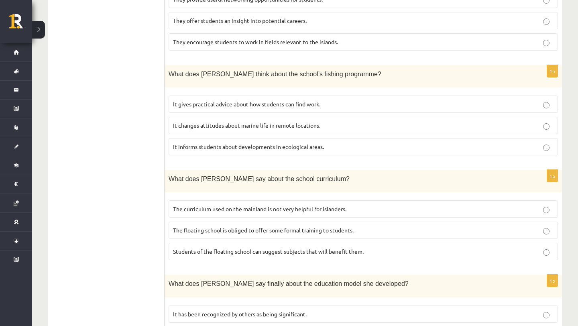
scroll to position [469, 0]
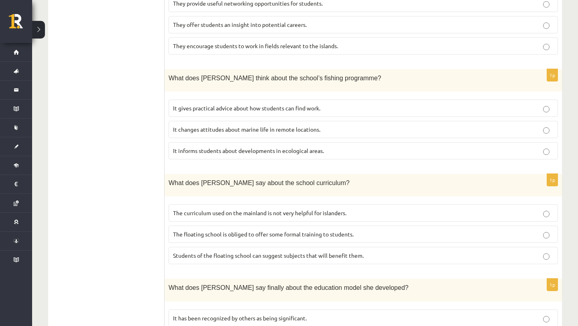
click at [255, 147] on span "It informs students about developments in ecological areas." at bounding box center [248, 150] width 151 height 7
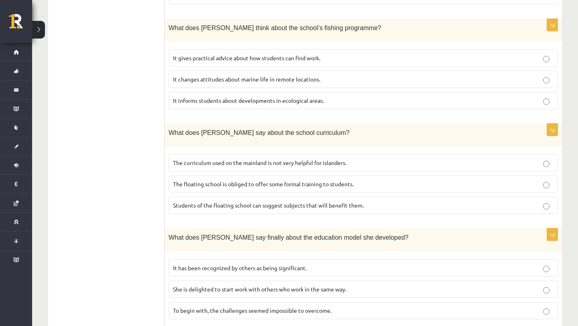
scroll to position [520, 0]
click at [257, 159] on span "The curriculum used on the mainland is not very helpful for islanders." at bounding box center [260, 162] width 174 height 7
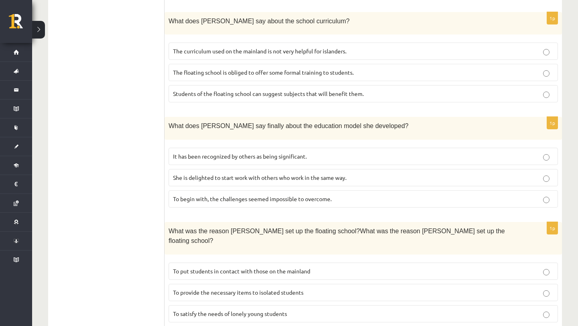
scroll to position [633, 0]
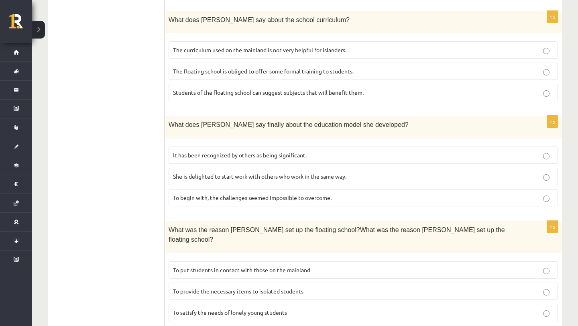
click at [255, 173] on span "She is delighted to start work with others who work in the same way." at bounding box center [260, 176] width 174 height 7
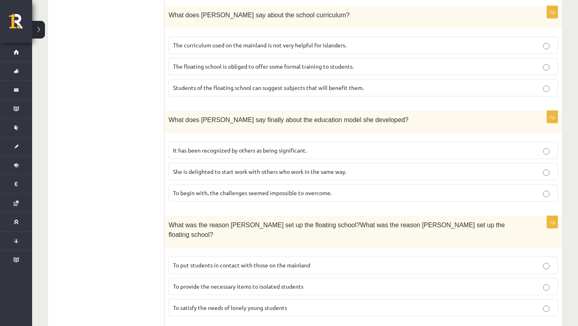
click at [255, 184] on label "To begin with, the challenges seemed impossible to overcome." at bounding box center [364, 192] width 390 height 17
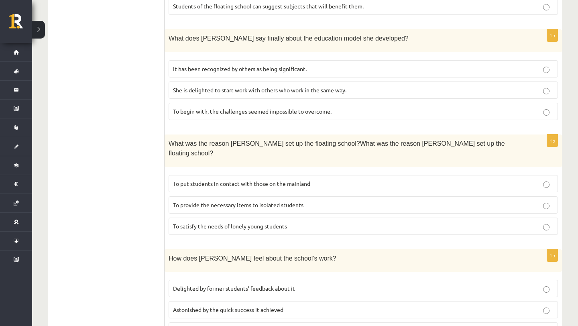
scroll to position [719, 0]
click at [257, 201] on span "To provide the necessary items to isolated students" at bounding box center [238, 204] width 131 height 7
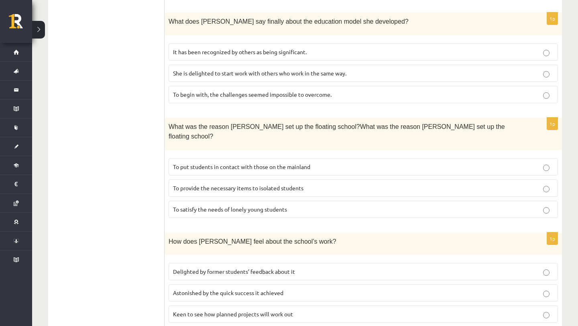
scroll to position [747, 0]
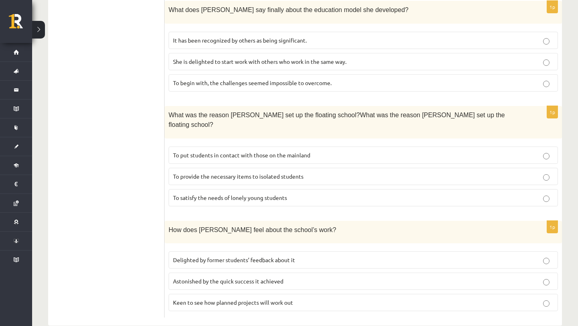
click at [241, 278] on span "Astonished by the quick success it achieved" at bounding box center [228, 281] width 110 height 7
click at [237, 256] on span "Delighted by former students’ feedback about it" at bounding box center [234, 259] width 122 height 7
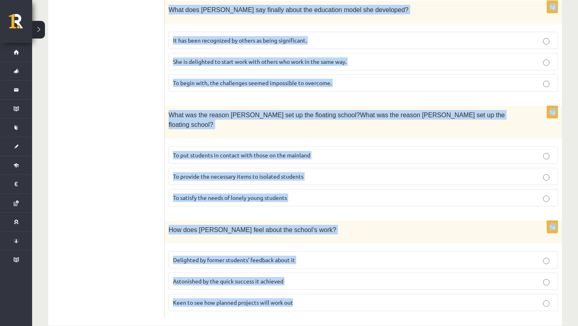
drag, startPoint x: 174, startPoint y: 150, endPoint x: 315, endPoint y: 306, distance: 210.7
copy form "Read the article about an unusual school and choose the correct answer for each…"
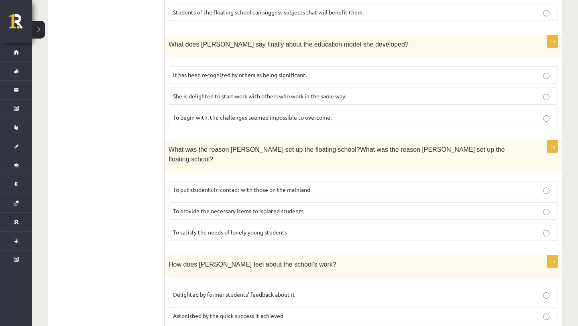
scroll to position [715, 0]
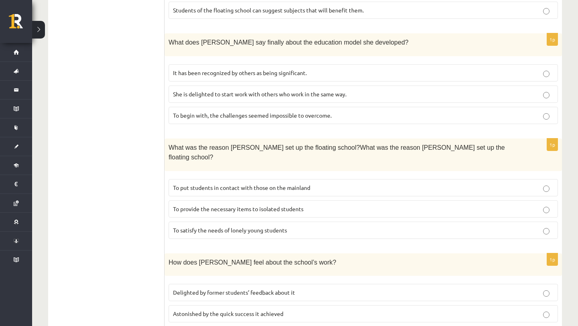
click at [191, 69] on span "It has been recognized by others as being significant." at bounding box center [240, 72] width 134 height 7
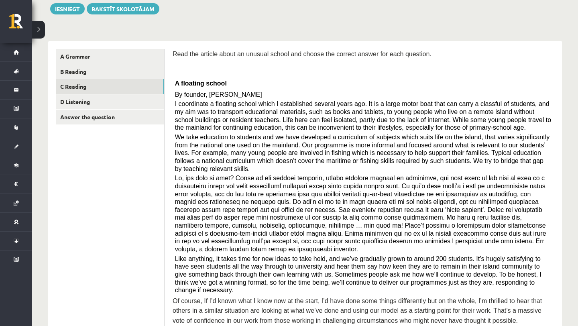
scroll to position [92, 0]
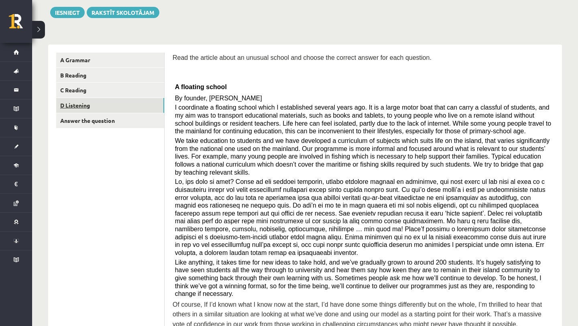
click at [98, 105] on link "D Listening" at bounding box center [110, 105] width 108 height 15
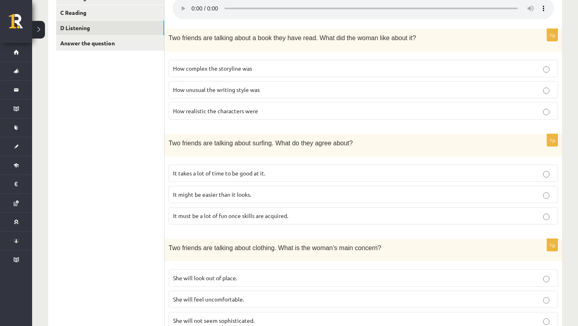
scroll to position [170, 0]
click at [304, 165] on label "It takes a lot of time to be good at it." at bounding box center [364, 171] width 390 height 17
click at [288, 211] on span "It must be a lot of fun once skills are acquired." at bounding box center [230, 214] width 115 height 7
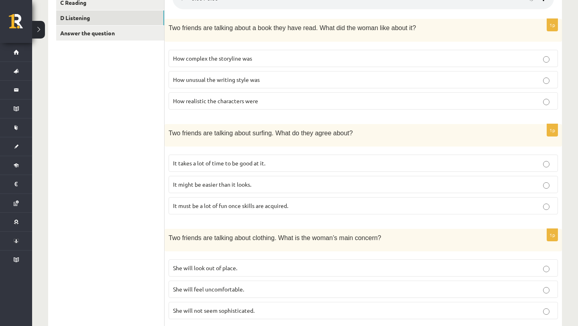
scroll to position [181, 0]
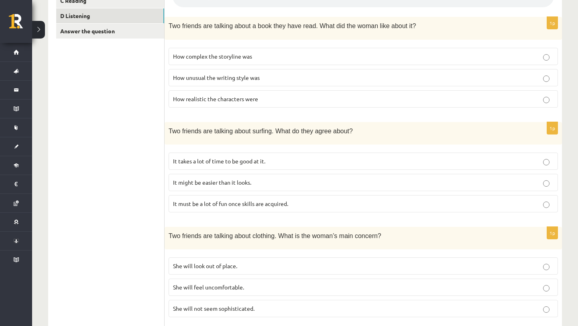
click at [311, 157] on p "It takes a lot of time to be good at it." at bounding box center [363, 161] width 381 height 8
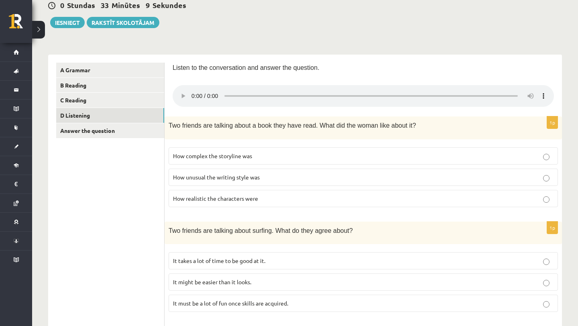
scroll to position [82, 0]
click at [305, 171] on label "How unusual the writing style was" at bounding box center [364, 176] width 390 height 17
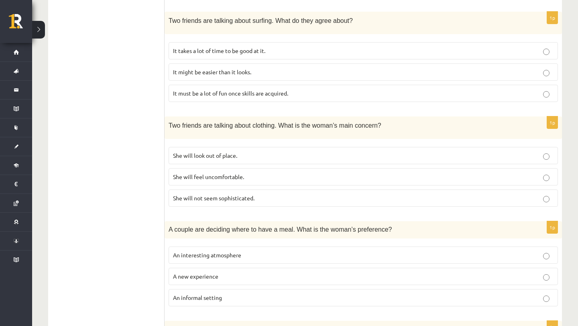
scroll to position [291, 0]
click at [305, 171] on label "She will feel uncomfortable." at bounding box center [364, 177] width 390 height 17
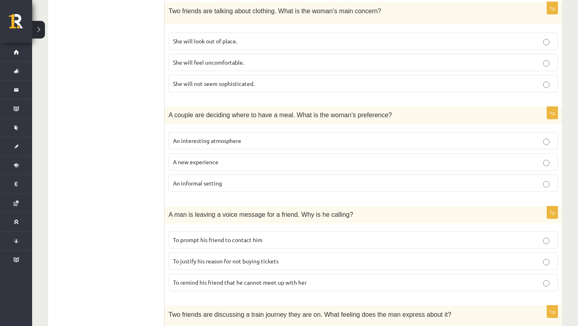
scroll to position [504, 0]
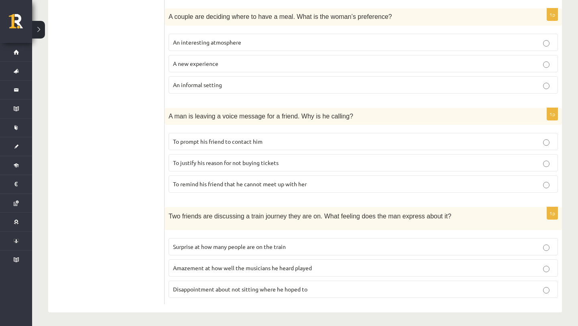
click at [275, 294] on label "Disappointment about not sitting where he hoped to" at bounding box center [364, 289] width 390 height 17
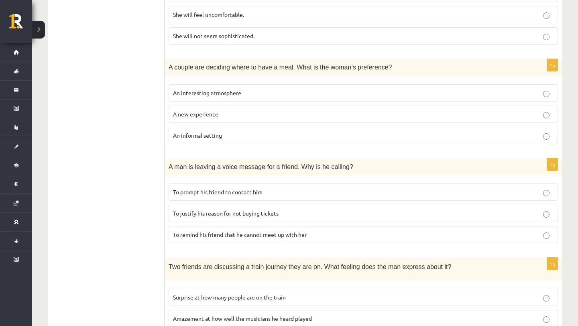
scroll to position [453, 0]
click at [316, 135] on p "An informal setting" at bounding box center [363, 136] width 381 height 8
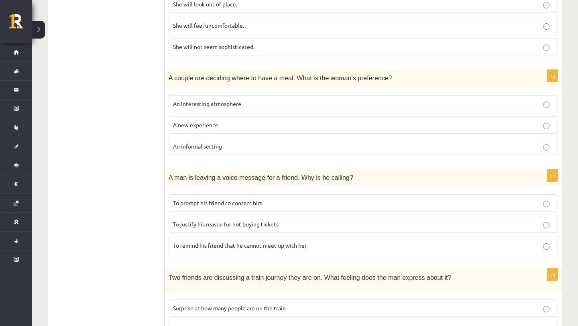
scroll to position [444, 0]
click at [297, 193] on label "To prompt his friend to contact him" at bounding box center [364, 201] width 390 height 17
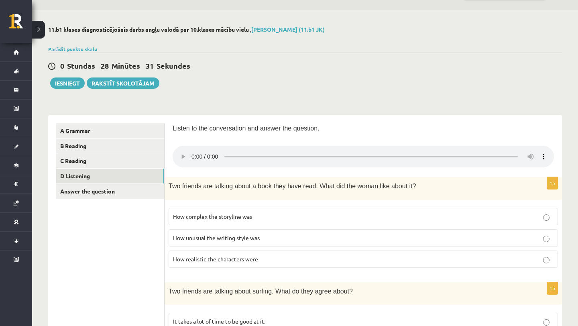
scroll to position [0, 0]
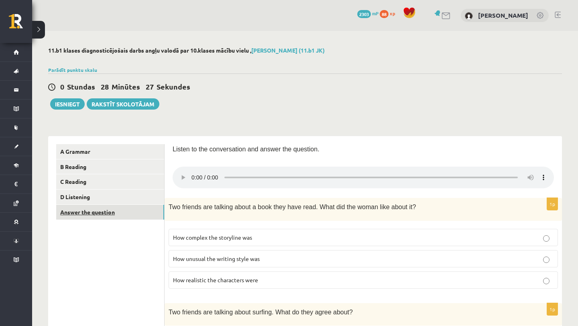
click at [137, 211] on link "Answer the question" at bounding box center [110, 212] width 108 height 15
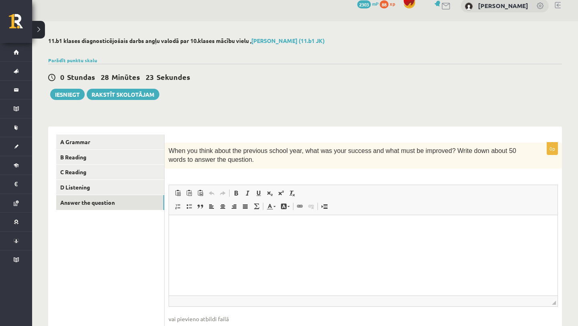
scroll to position [10, 0]
click at [188, 238] on html at bounding box center [363, 226] width 389 height 24
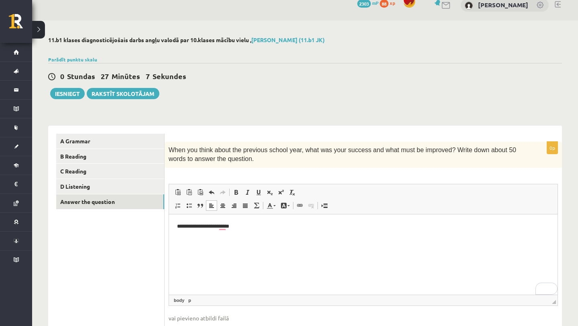
click at [187, 226] on p "**********" at bounding box center [363, 226] width 373 height 8
click at [304, 225] on p "**********" at bounding box center [363, 226] width 373 height 8
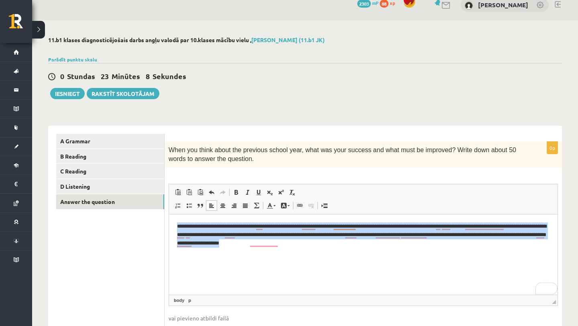
drag, startPoint x: 352, startPoint y: 251, endPoint x: 161, endPoint y: 225, distance: 192.5
click at [169, 225] on html "**********" at bounding box center [363, 234] width 389 height 41
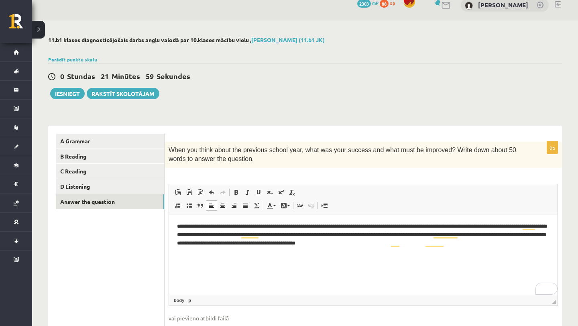
click at [314, 225] on p "**********" at bounding box center [363, 234] width 373 height 25
click at [424, 248] on html "**********" at bounding box center [363, 234] width 389 height 41
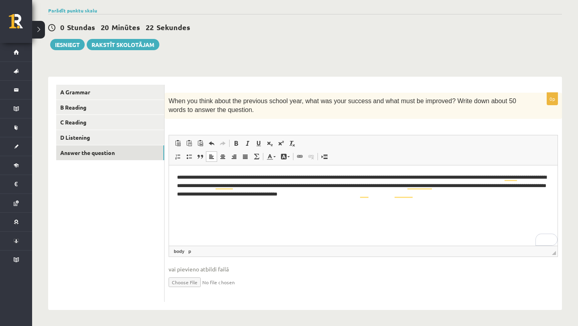
scroll to position [60, 0]
click at [504, 185] on p "**********" at bounding box center [363, 185] width 373 height 25
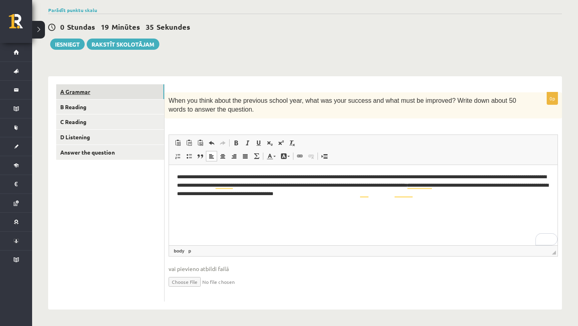
click at [148, 93] on link "A Grammar" at bounding box center [110, 91] width 108 height 15
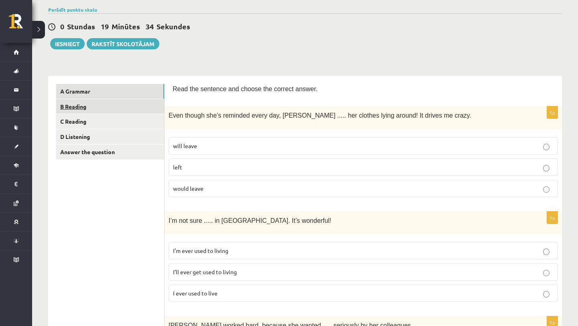
click at [136, 102] on link "B Reading" at bounding box center [110, 106] width 108 height 15
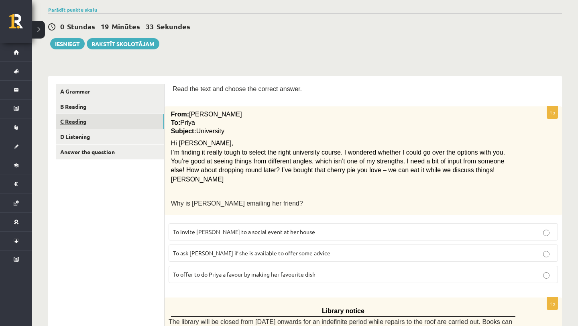
click at [135, 116] on link "C Reading" at bounding box center [110, 121] width 108 height 15
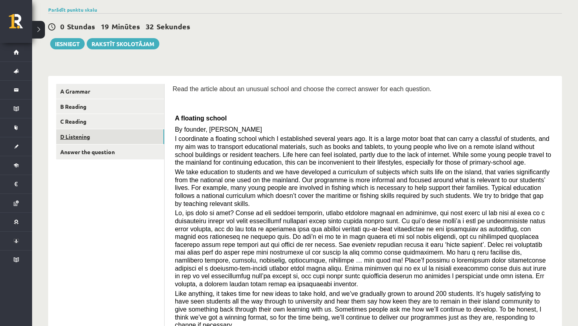
click at [134, 132] on link "D Listening" at bounding box center [110, 136] width 108 height 15
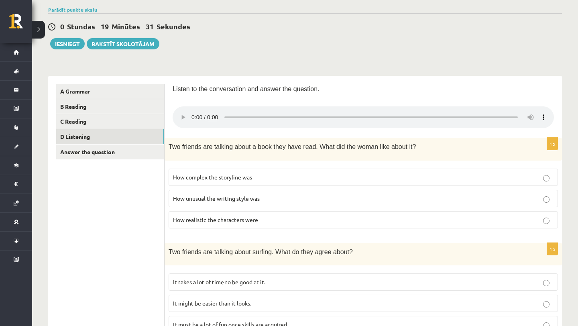
click at [133, 149] on link "Answer the question" at bounding box center [110, 152] width 108 height 15
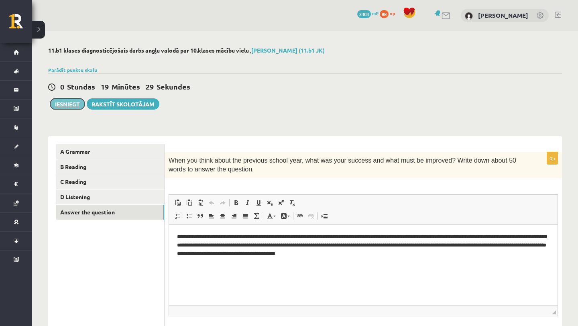
scroll to position [0, 0]
click at [67, 104] on button "Iesniegt" at bounding box center [67, 103] width 35 height 11
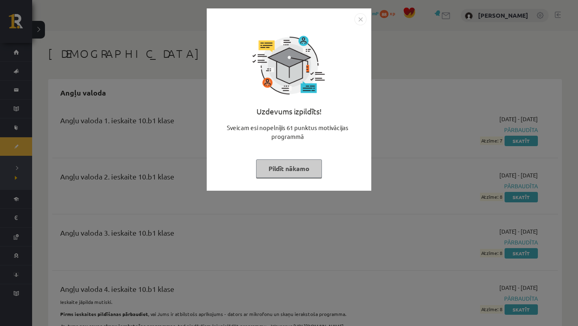
click at [281, 172] on button "Pildīt nākamo" at bounding box center [289, 168] width 66 height 18
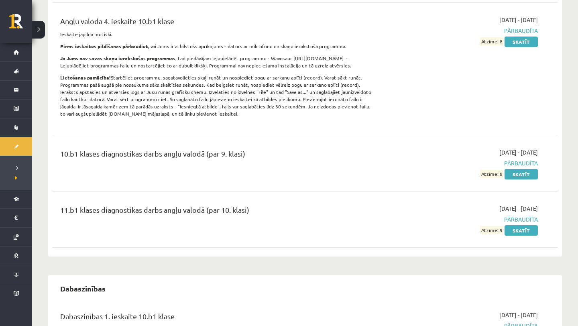
scroll to position [282, 0]
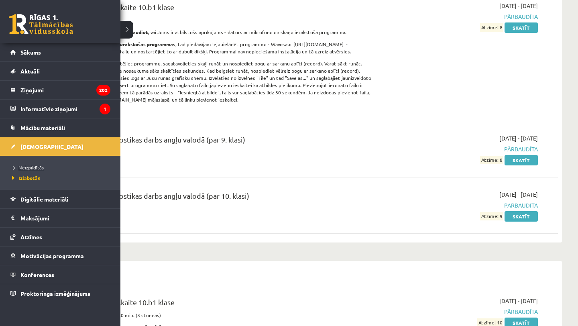
click at [25, 167] on span "Neizpildītās" at bounding box center [27, 167] width 34 height 6
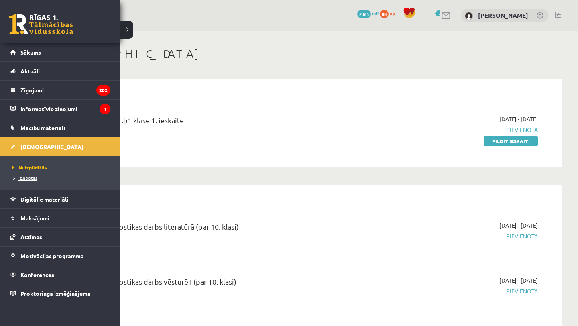
click at [25, 176] on span "Izlabotās" at bounding box center [23, 178] width 27 height 6
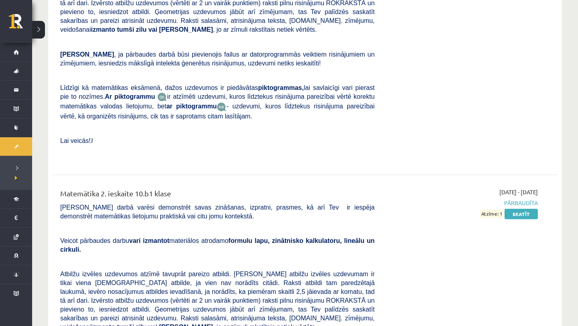
scroll to position [2781, 0]
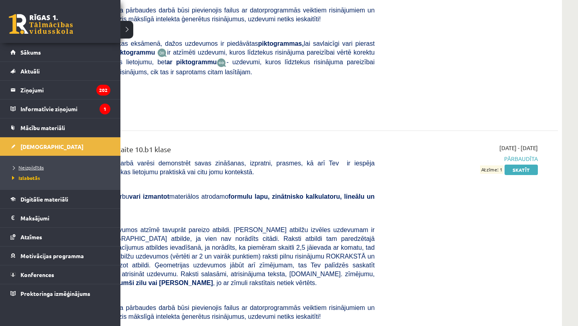
click at [39, 169] on span "Neizpildītās" at bounding box center [27, 167] width 34 height 6
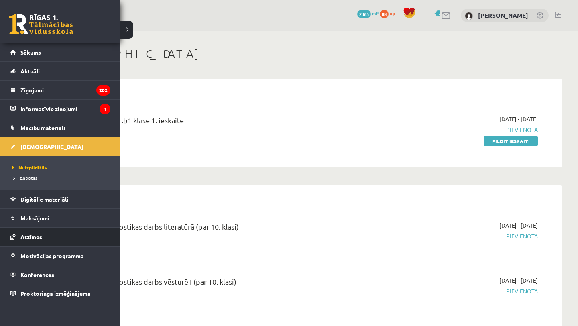
click at [33, 235] on span "Atzīmes" at bounding box center [31, 236] width 22 height 7
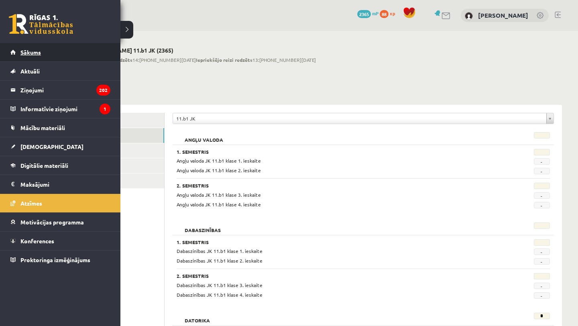
click at [83, 43] on link "Sākums" at bounding box center [60, 52] width 100 height 18
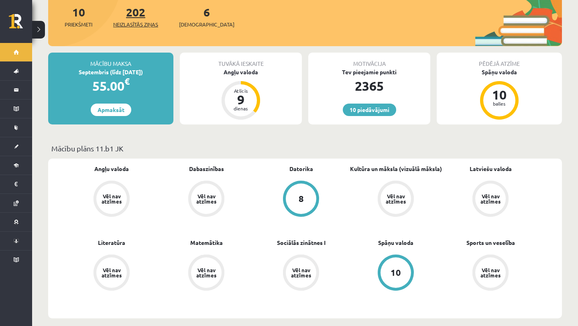
scroll to position [161, 0]
click at [118, 164] on link "Angļu valoda" at bounding box center [111, 168] width 35 height 8
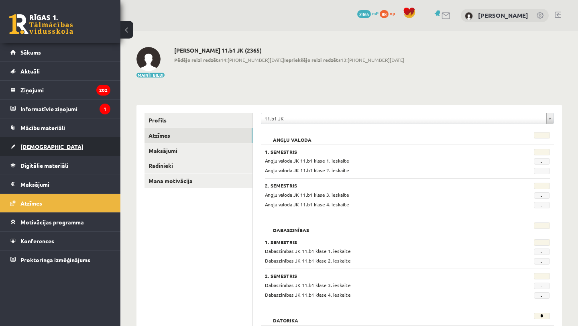
click at [67, 147] on link "[DEMOGRAPHIC_DATA]" at bounding box center [60, 146] width 100 height 18
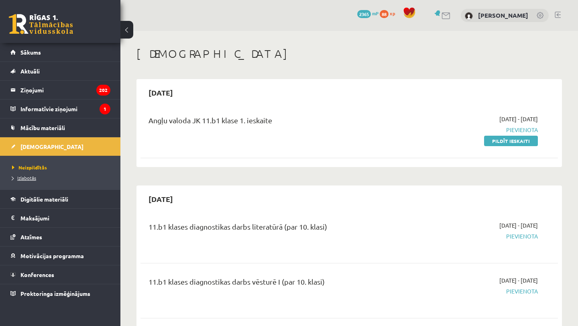
click at [55, 178] on link "Izlabotās" at bounding box center [62, 177] width 100 height 7
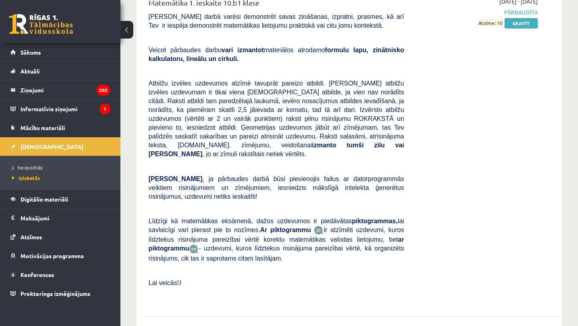
scroll to position [2718, 0]
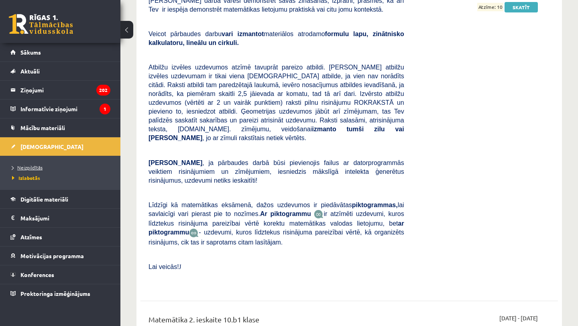
click at [51, 164] on link "Neizpildītās" at bounding box center [62, 167] width 100 height 7
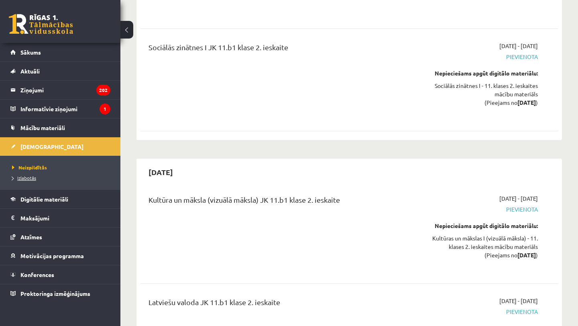
click at [79, 175] on link "Izlabotās" at bounding box center [62, 177] width 100 height 7
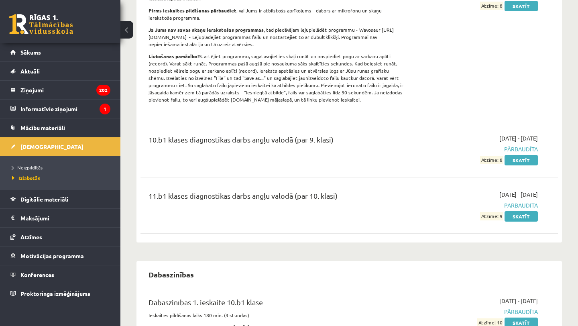
scroll to position [303, 0]
click at [518, 216] on link "Skatīt" at bounding box center [521, 217] width 33 height 10
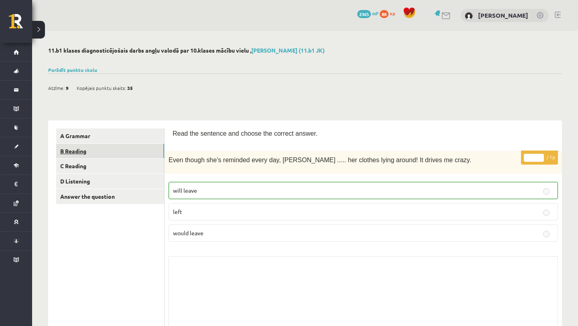
click at [116, 151] on link "B Reading" at bounding box center [110, 151] width 108 height 15
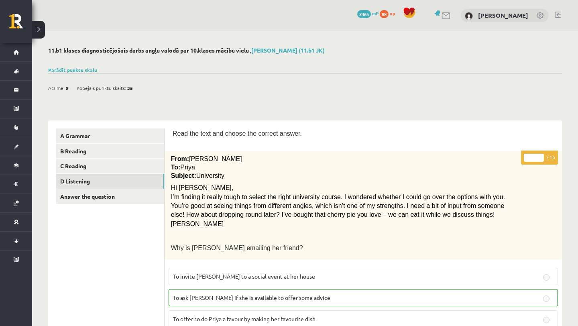
click at [128, 179] on link "D Listening" at bounding box center [110, 181] width 108 height 15
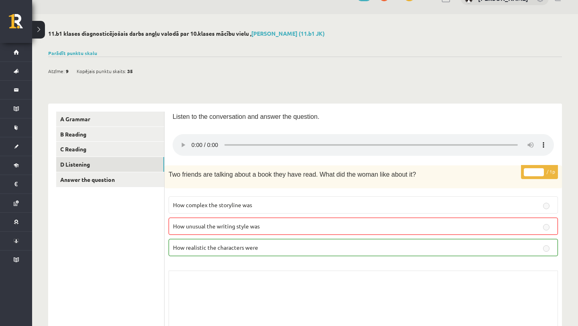
scroll to position [16, 0]
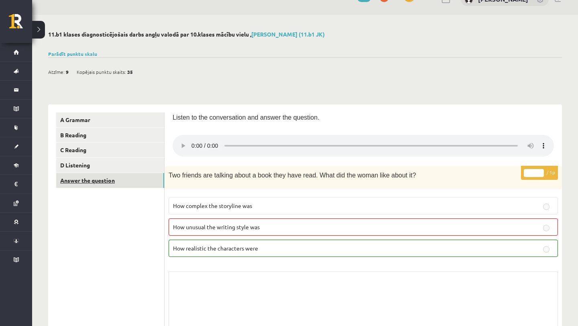
click at [124, 179] on link "Answer the question" at bounding box center [110, 180] width 108 height 15
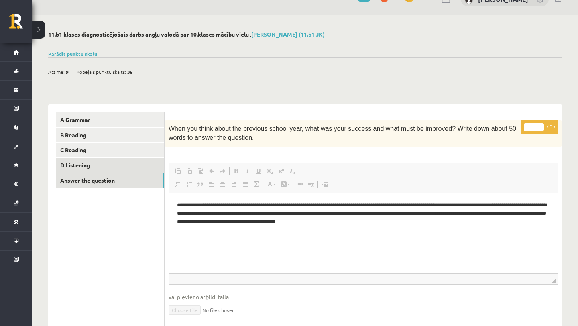
scroll to position [0, 0]
click at [122, 166] on link "D Listening" at bounding box center [110, 165] width 108 height 15
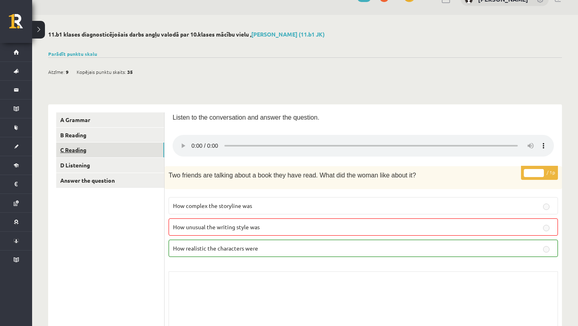
click at [115, 152] on link "C Reading" at bounding box center [110, 150] width 108 height 15
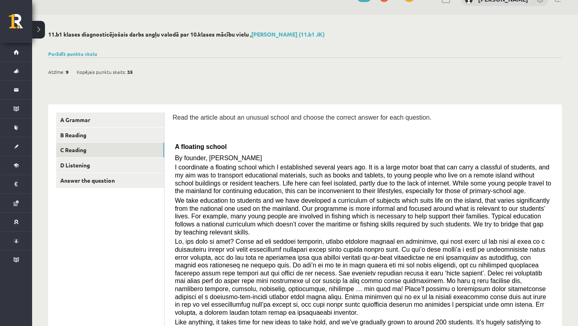
click at [113, 136] on link "B Reading" at bounding box center [110, 135] width 108 height 15
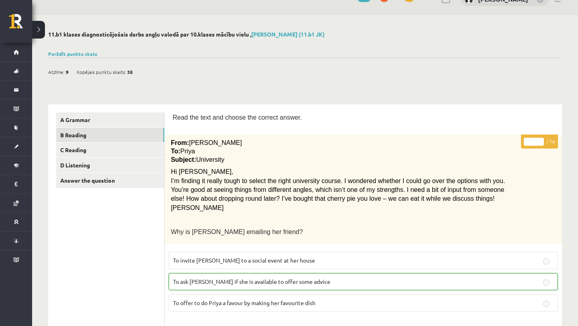
click at [41, 31] on button at bounding box center [38, 30] width 13 height 18
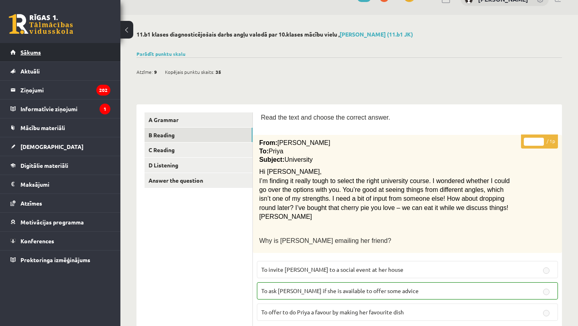
click at [53, 48] on link "Sākums" at bounding box center [60, 52] width 100 height 18
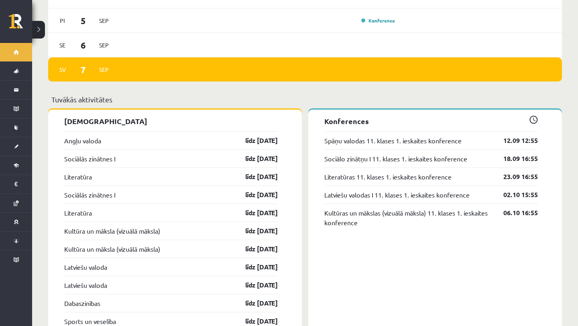
scroll to position [613, 0]
